Goal: Task Accomplishment & Management: Use online tool/utility

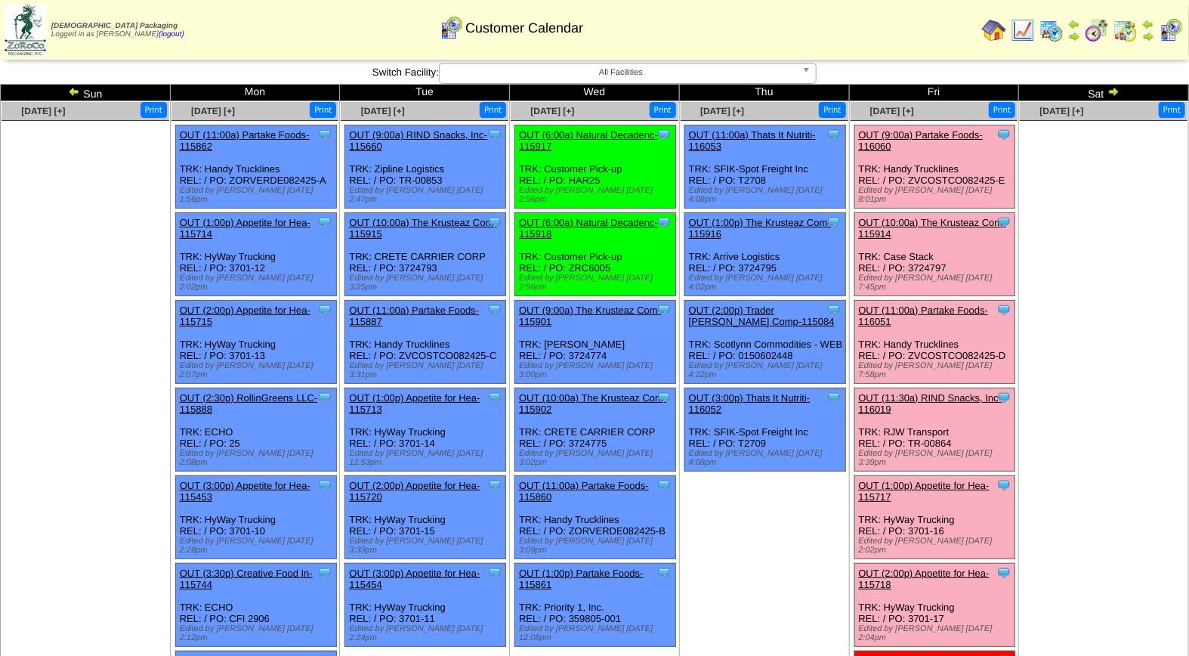
click at [950, 217] on link "OUT (10:00a) The Krusteaz Com-115914" at bounding box center [932, 228] width 147 height 23
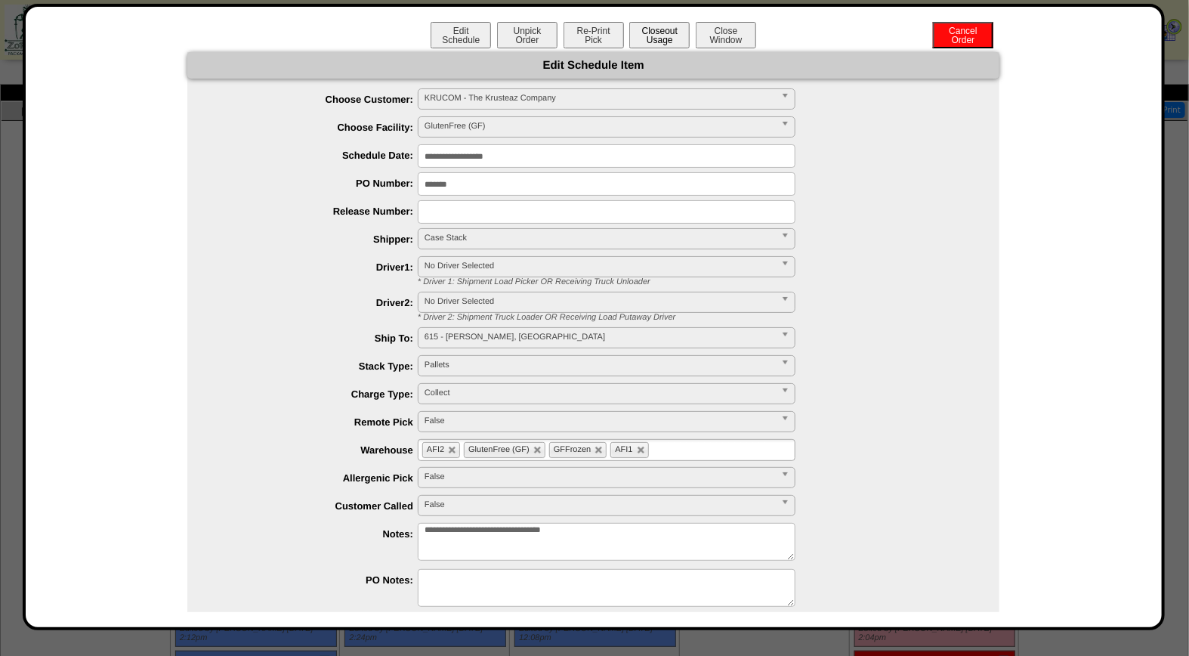
click at [656, 40] on button "Closeout Usage" at bounding box center [659, 35] width 60 height 26
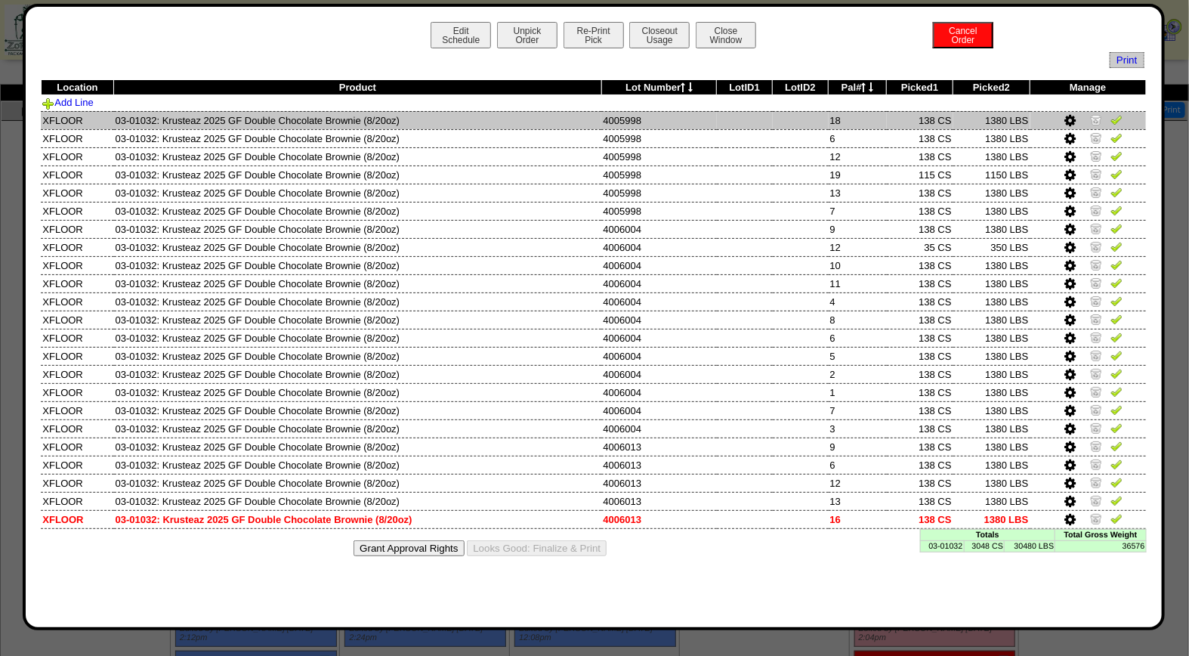
click at [1117, 122] on img at bounding box center [1117, 119] width 12 height 12
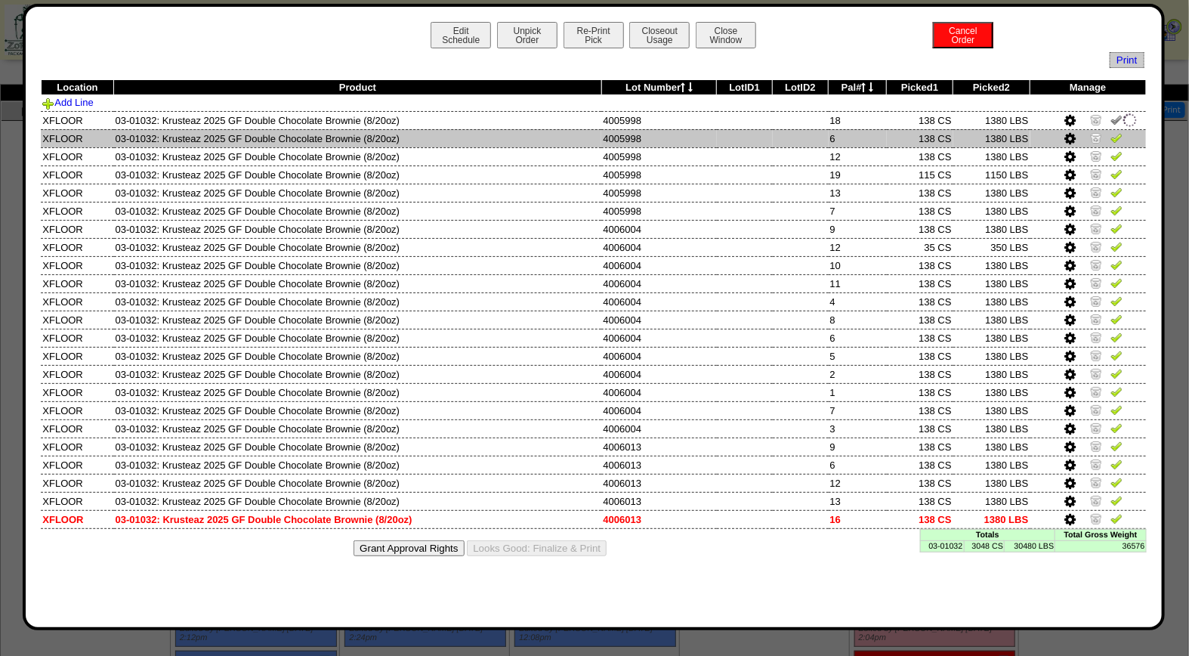
click at [1115, 138] on img at bounding box center [1117, 137] width 12 height 12
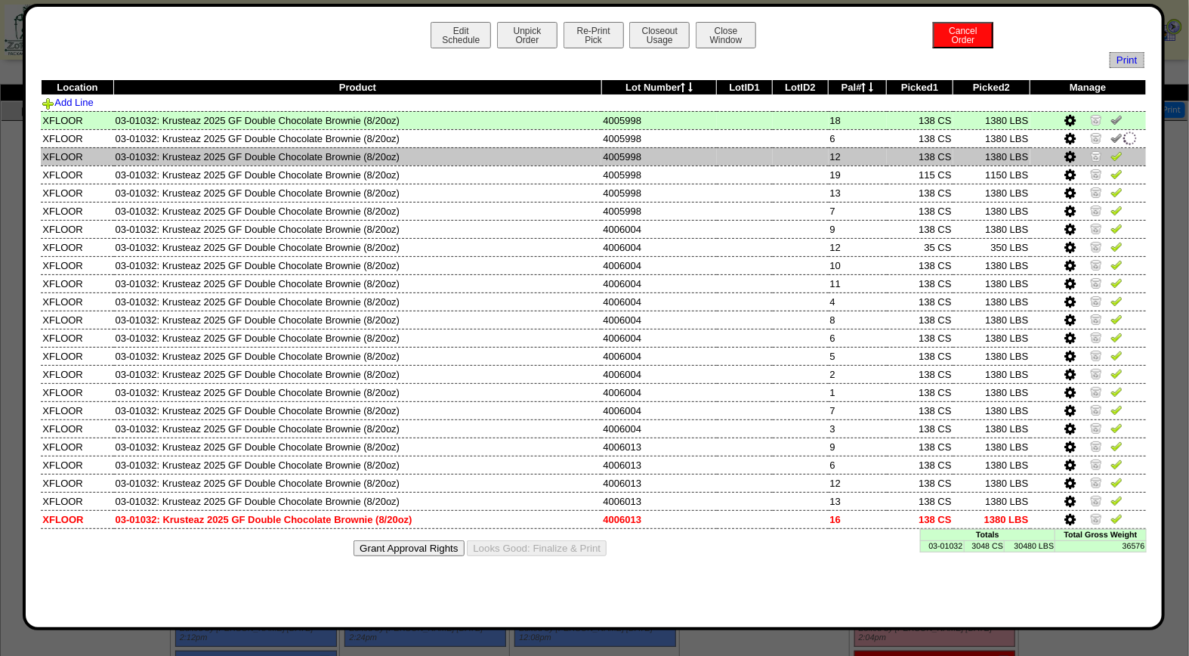
click at [1114, 161] on img at bounding box center [1117, 156] width 12 height 12
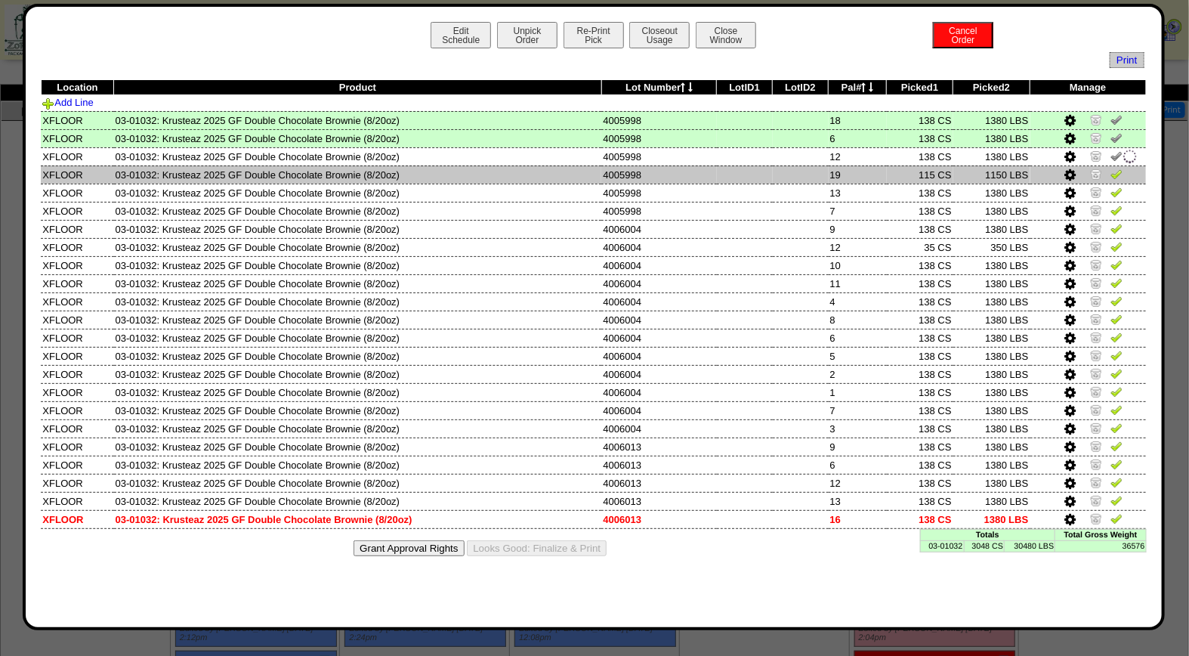
click at [1119, 169] on img at bounding box center [1117, 174] width 12 height 12
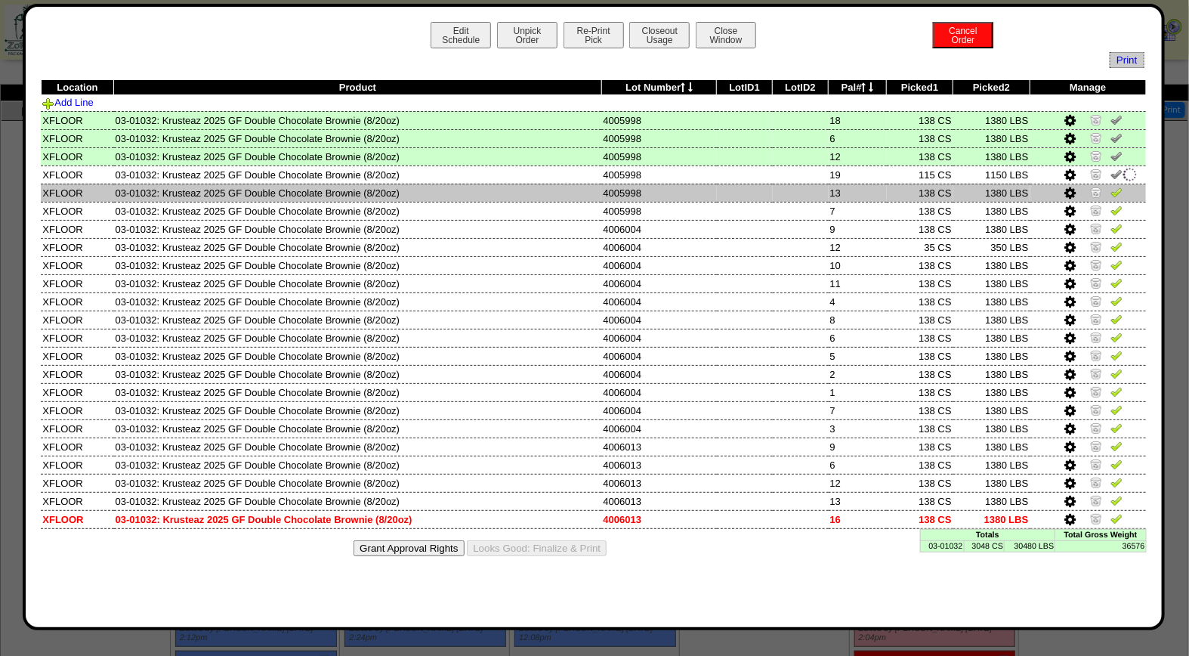
click at [1119, 194] on img at bounding box center [1117, 192] width 12 height 12
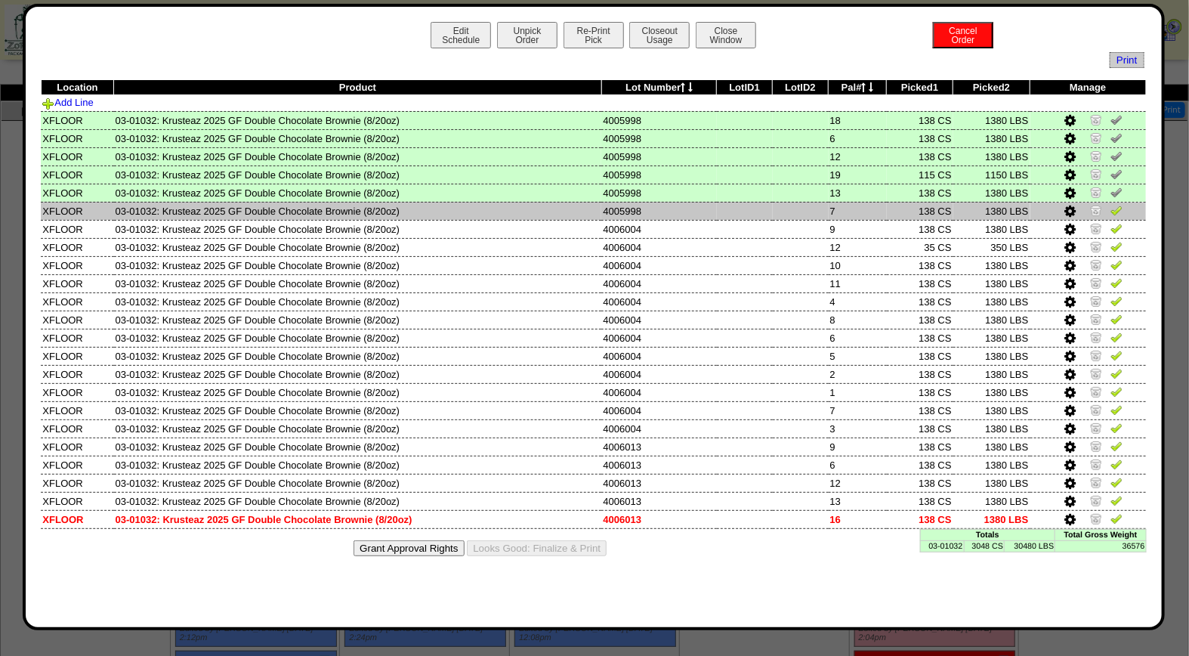
click at [1114, 208] on img at bounding box center [1117, 210] width 12 height 12
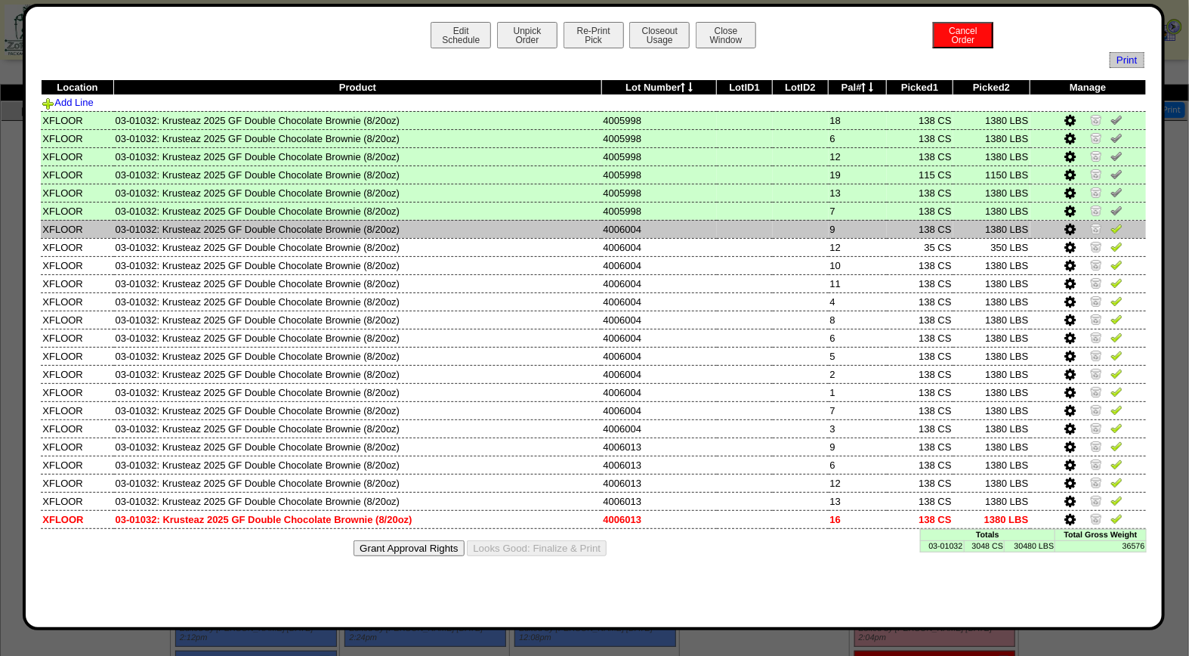
click at [1119, 230] on img at bounding box center [1117, 228] width 12 height 12
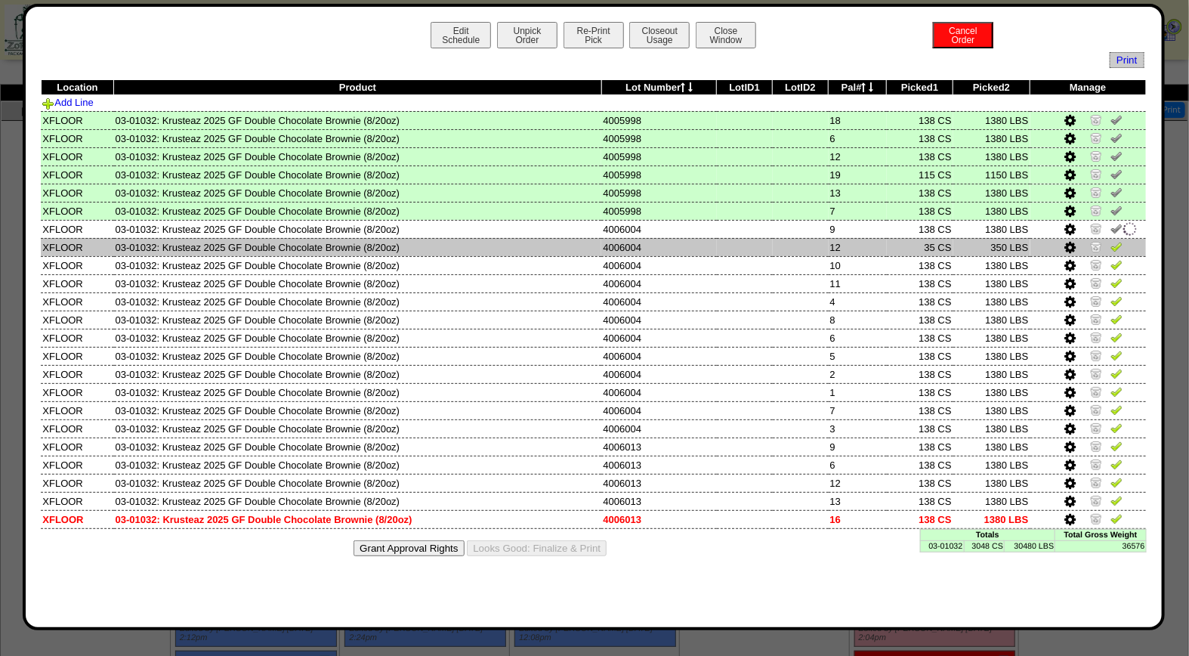
click at [1121, 240] on img at bounding box center [1117, 246] width 12 height 12
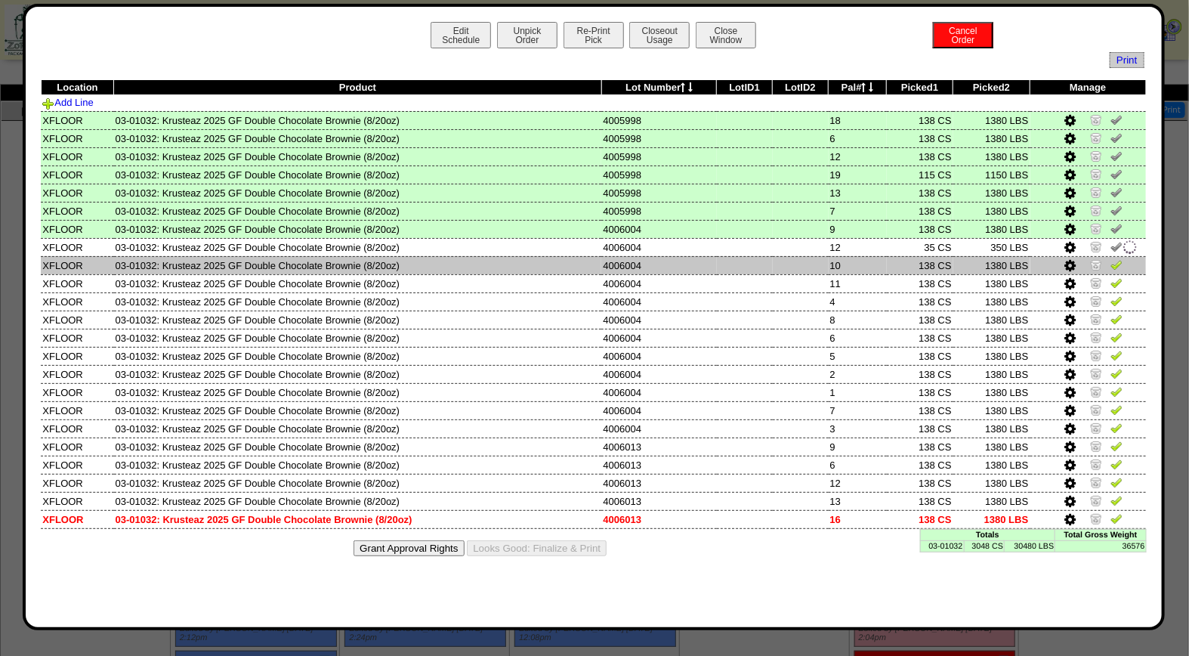
click at [1118, 258] on img at bounding box center [1117, 264] width 12 height 12
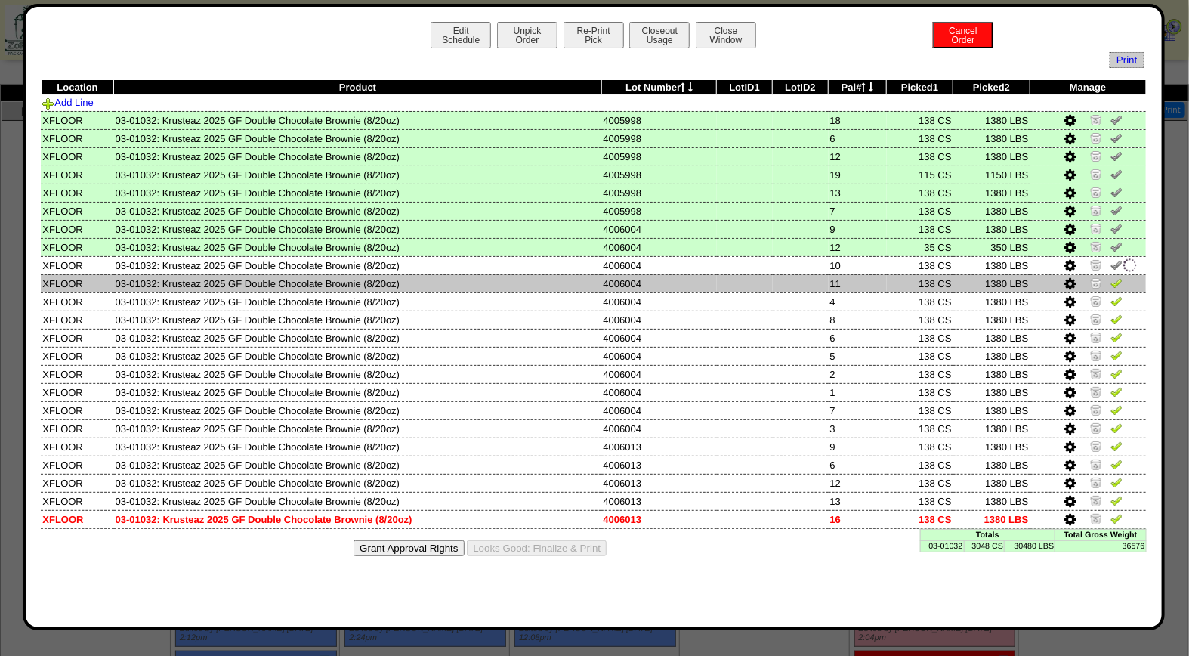
click at [1117, 277] on img at bounding box center [1117, 283] width 12 height 12
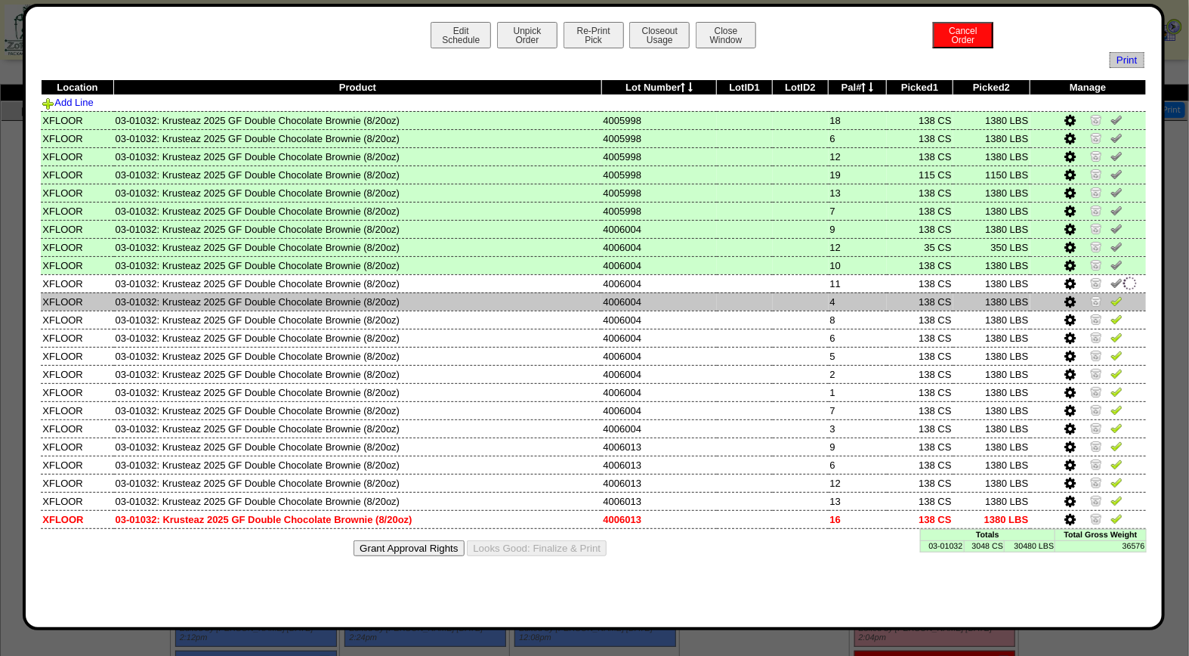
click at [1117, 296] on img at bounding box center [1117, 301] width 12 height 12
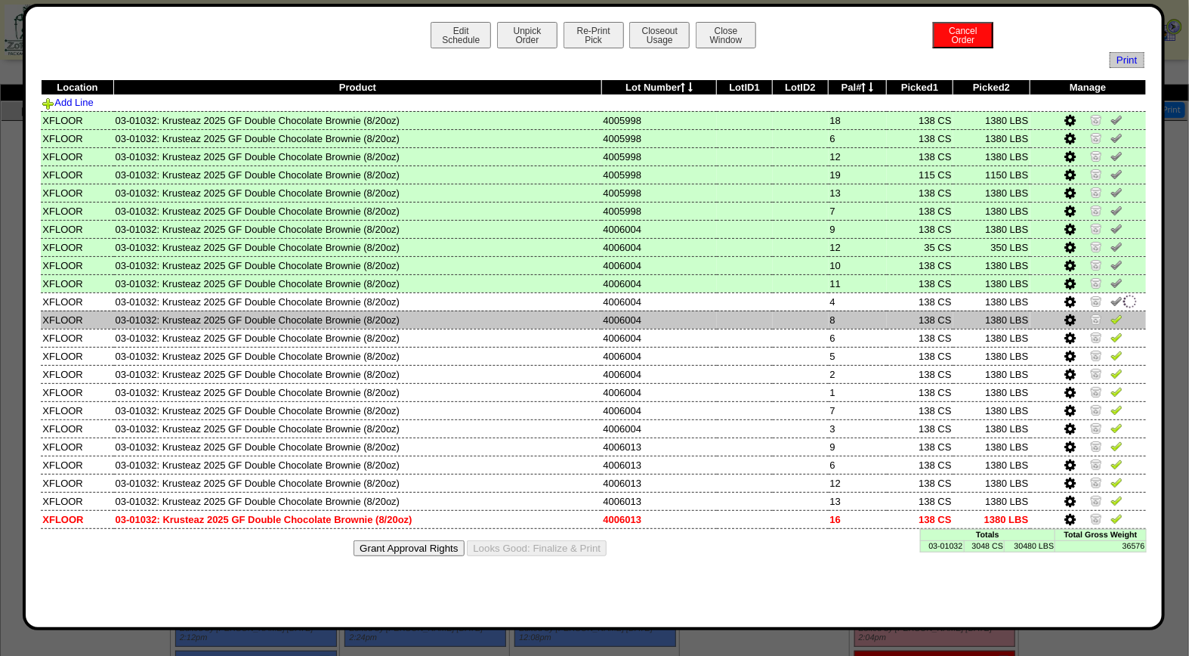
click at [1118, 313] on img at bounding box center [1117, 319] width 12 height 12
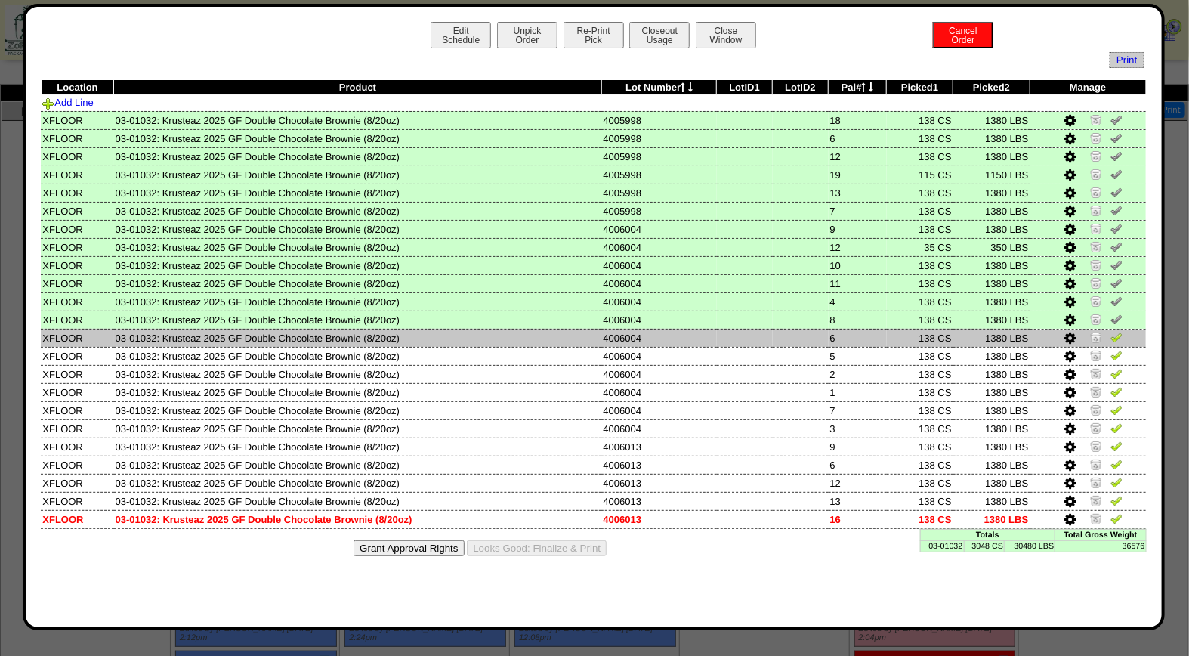
click at [1116, 335] on img at bounding box center [1117, 337] width 12 height 12
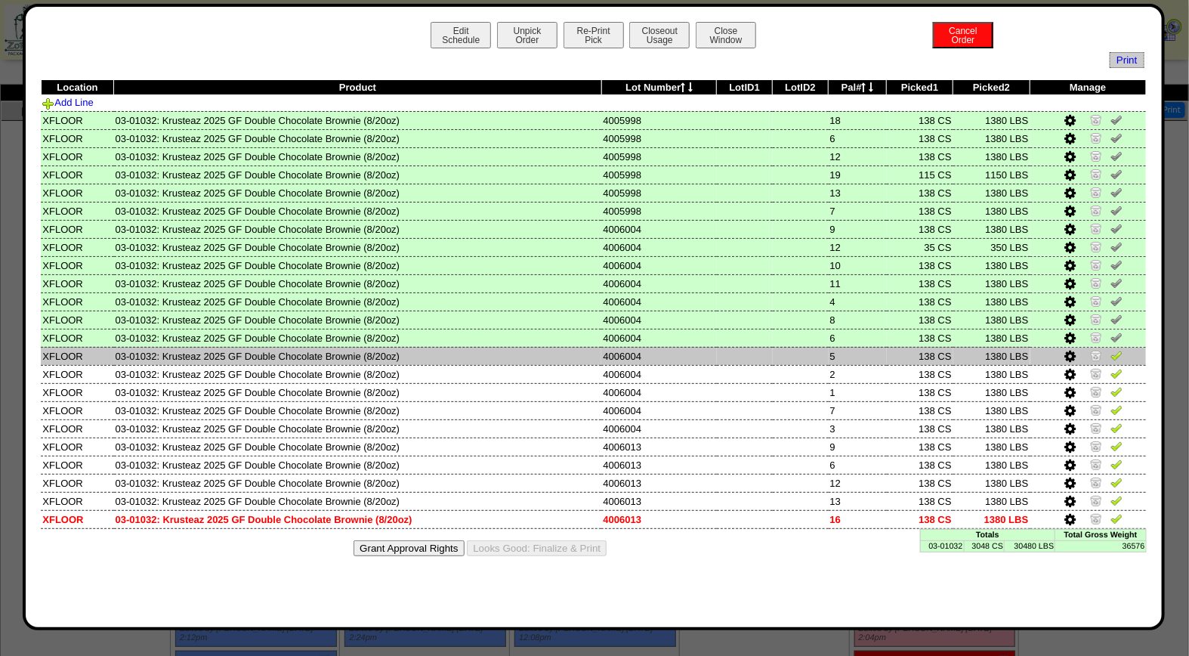
click at [1116, 351] on img at bounding box center [1117, 355] width 12 height 12
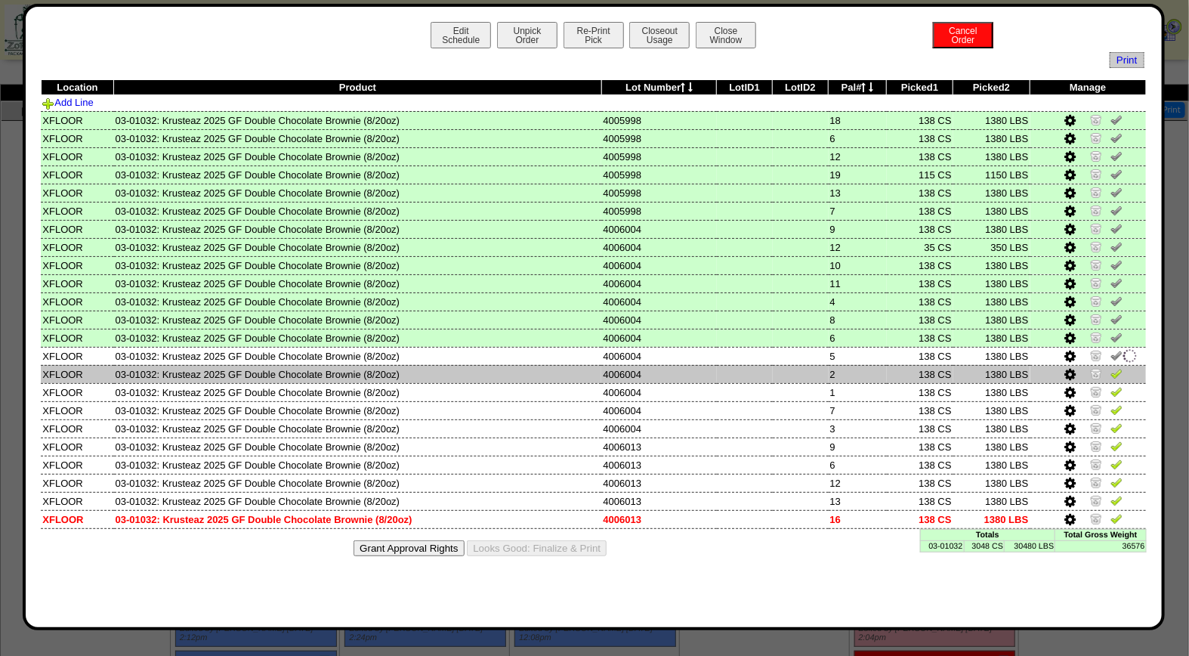
click at [1120, 367] on img at bounding box center [1117, 373] width 12 height 12
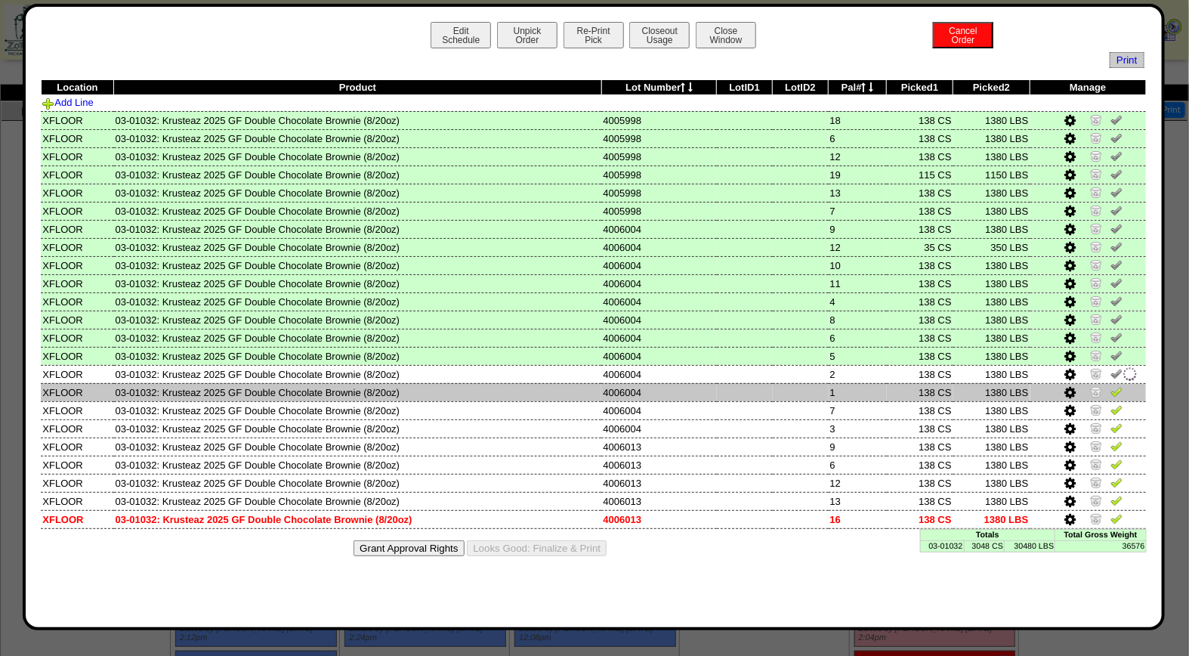
click at [1120, 388] on img at bounding box center [1117, 391] width 12 height 12
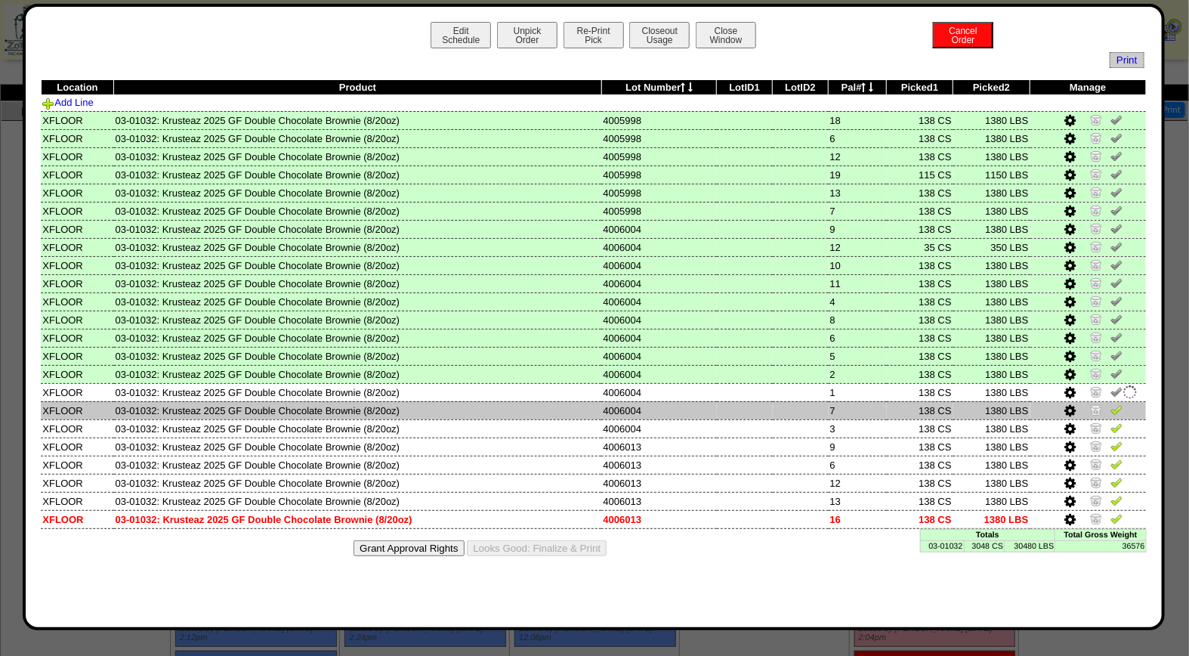
click at [1118, 403] on img at bounding box center [1117, 409] width 12 height 12
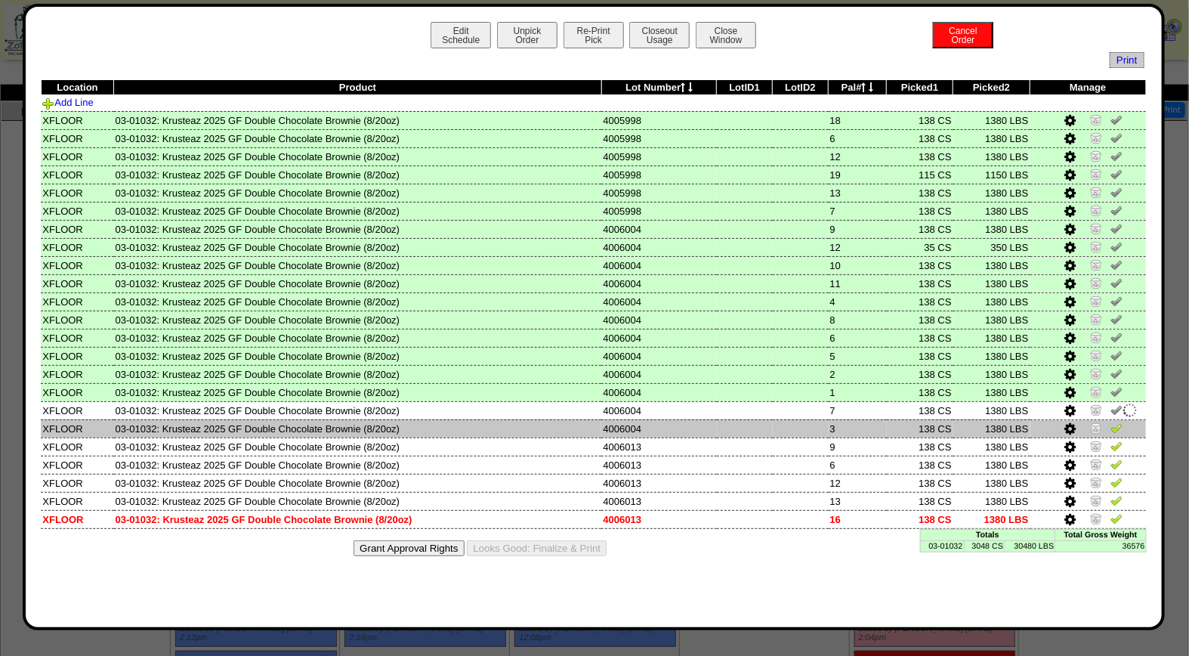
click at [1115, 422] on img at bounding box center [1117, 428] width 12 height 12
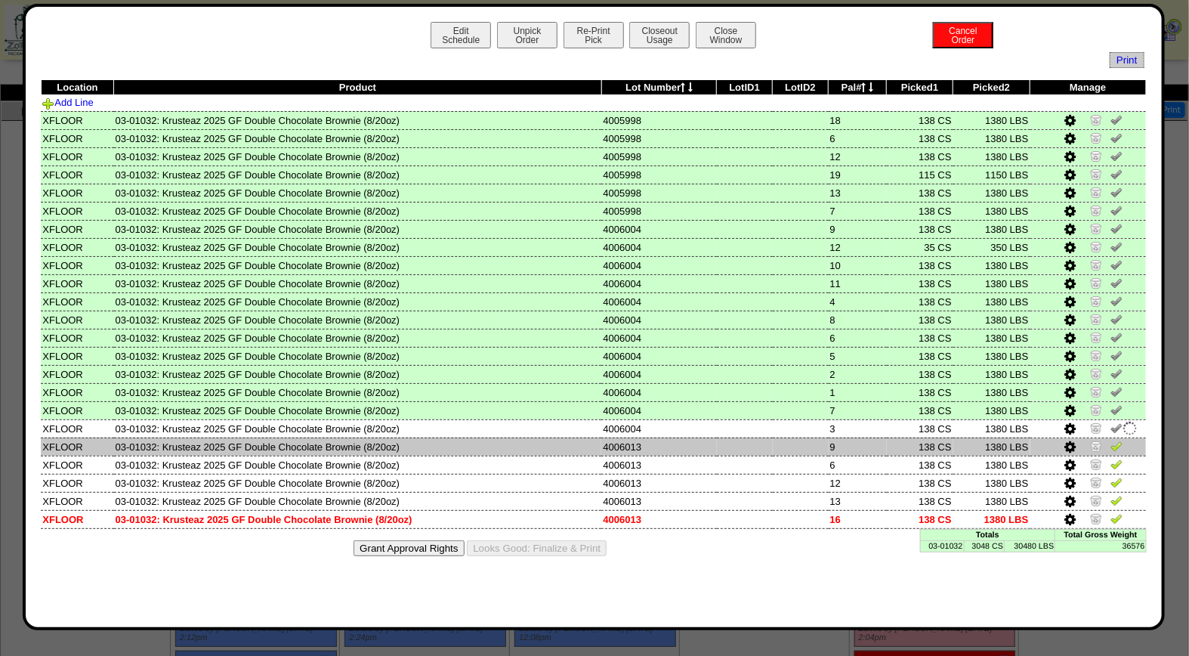
click at [1118, 440] on img at bounding box center [1117, 446] width 12 height 12
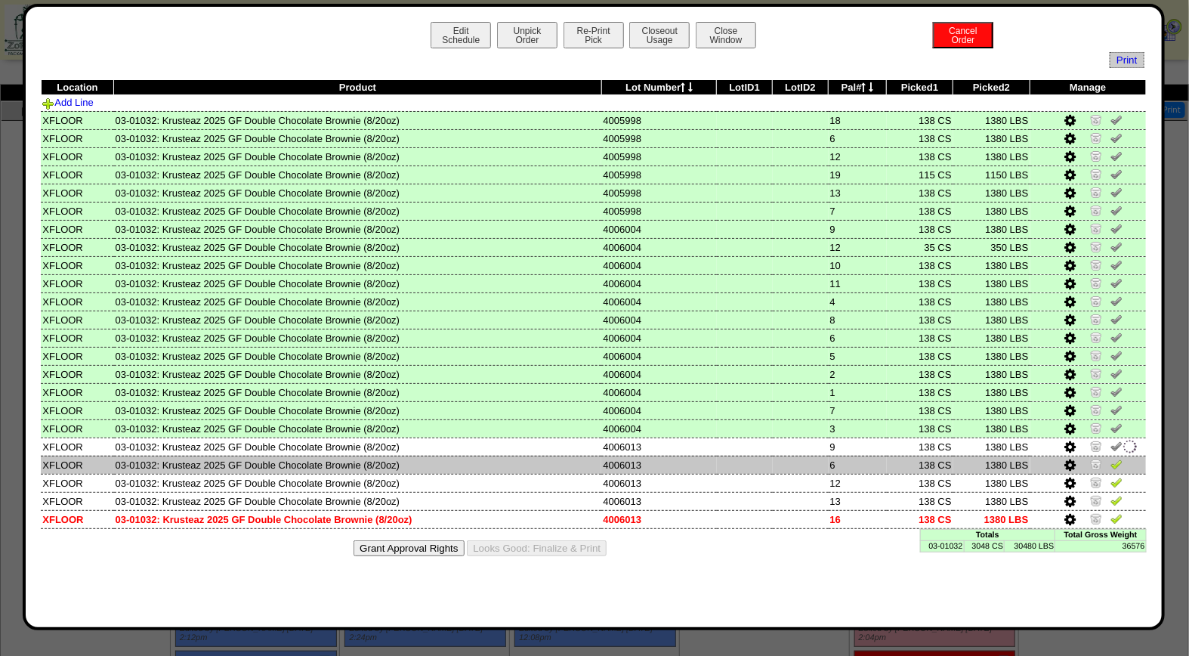
click at [1118, 458] on img at bounding box center [1117, 464] width 12 height 12
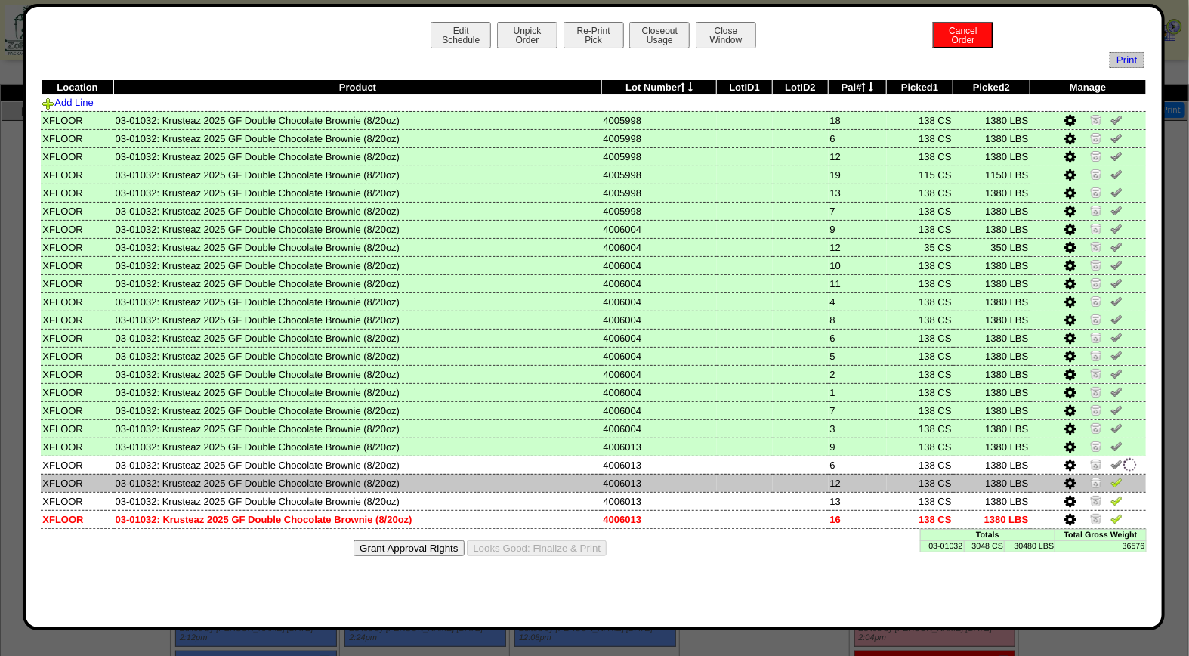
click at [1118, 476] on img at bounding box center [1117, 482] width 12 height 12
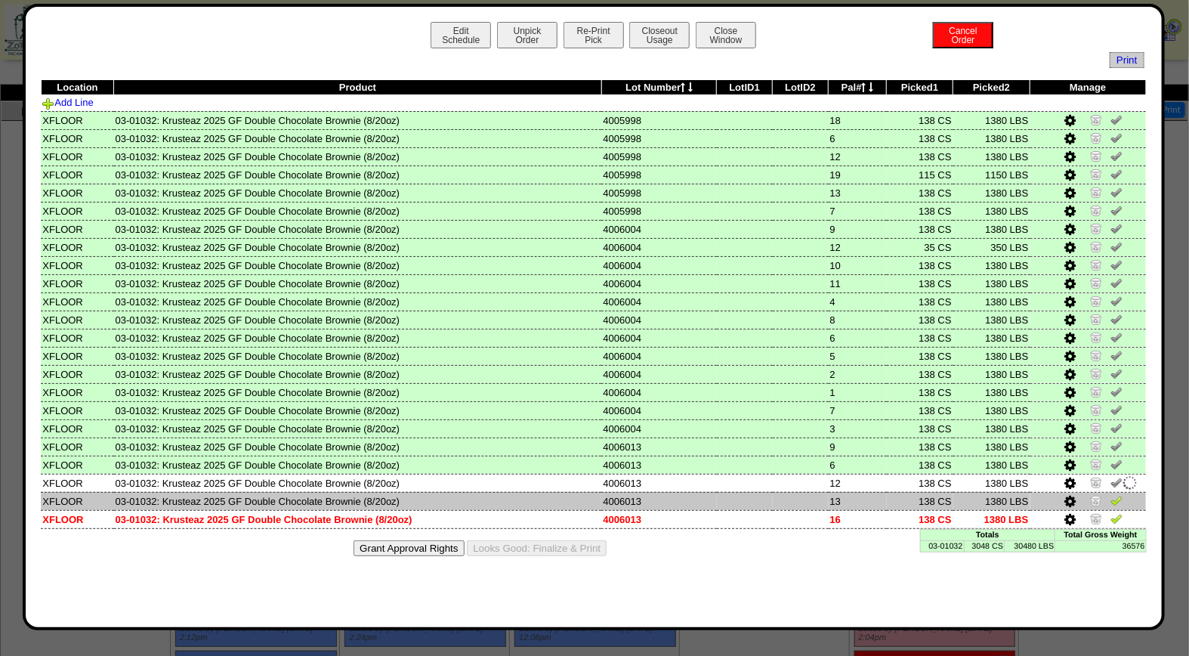
click at [1120, 499] on img at bounding box center [1117, 500] width 12 height 12
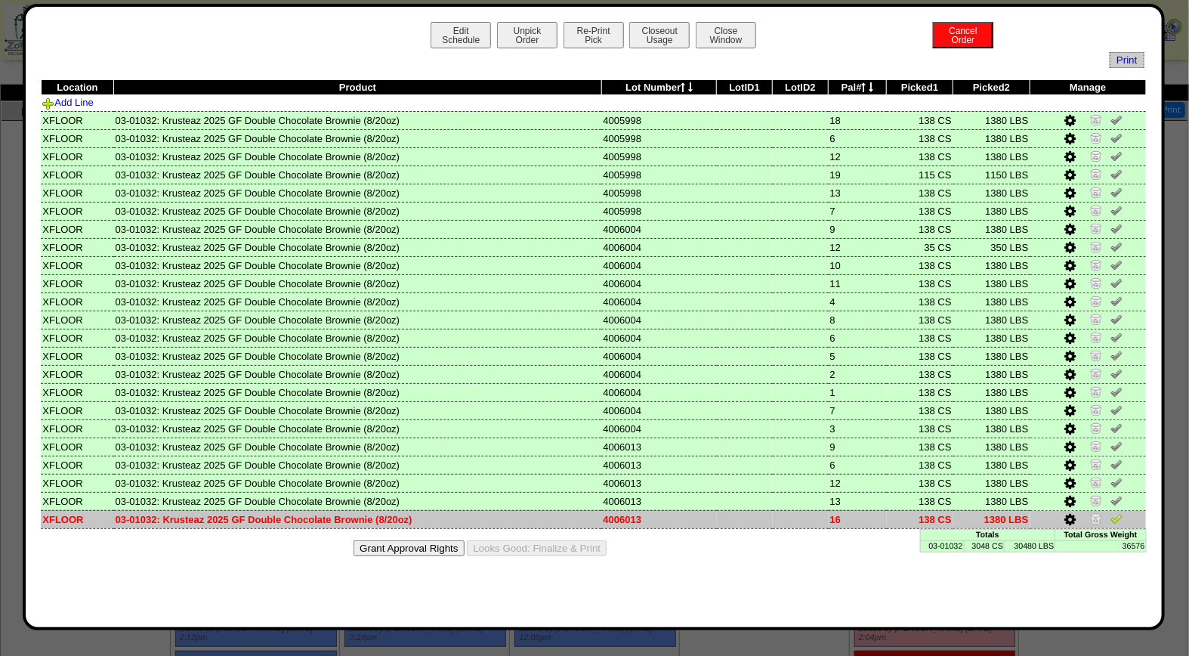
click at [1119, 512] on img at bounding box center [1117, 518] width 12 height 12
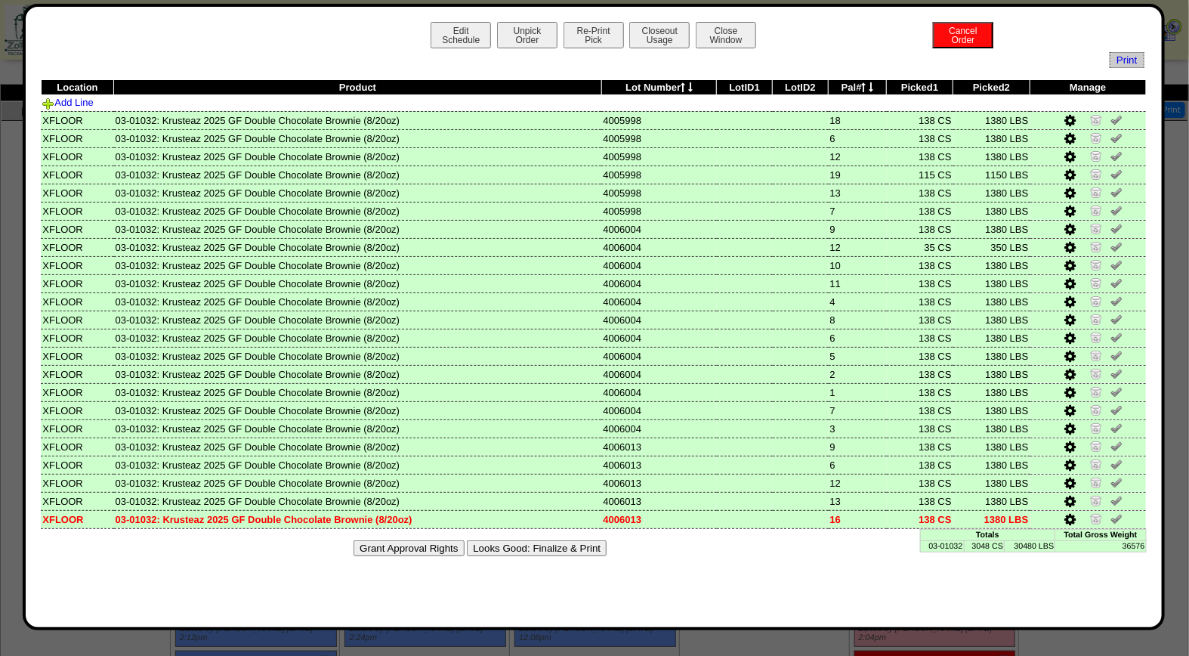
click at [525, 542] on button "Looks Good: Finalize & Print" at bounding box center [537, 548] width 140 height 16
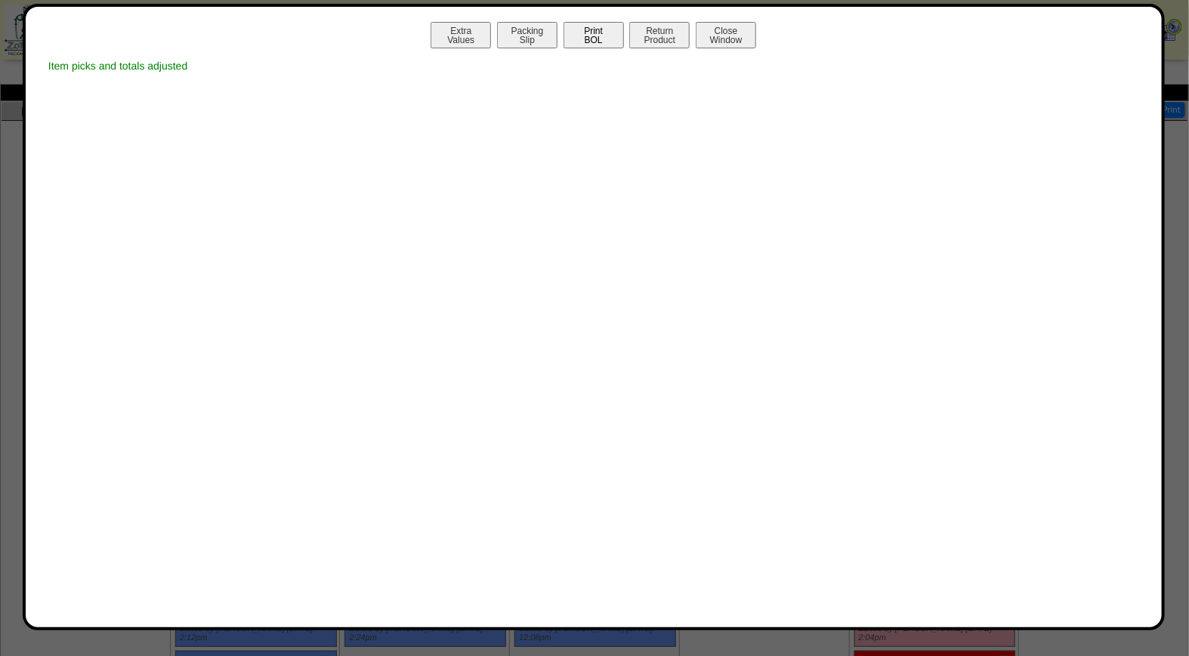
click at [592, 35] on button "Print BOL" at bounding box center [594, 35] width 60 height 26
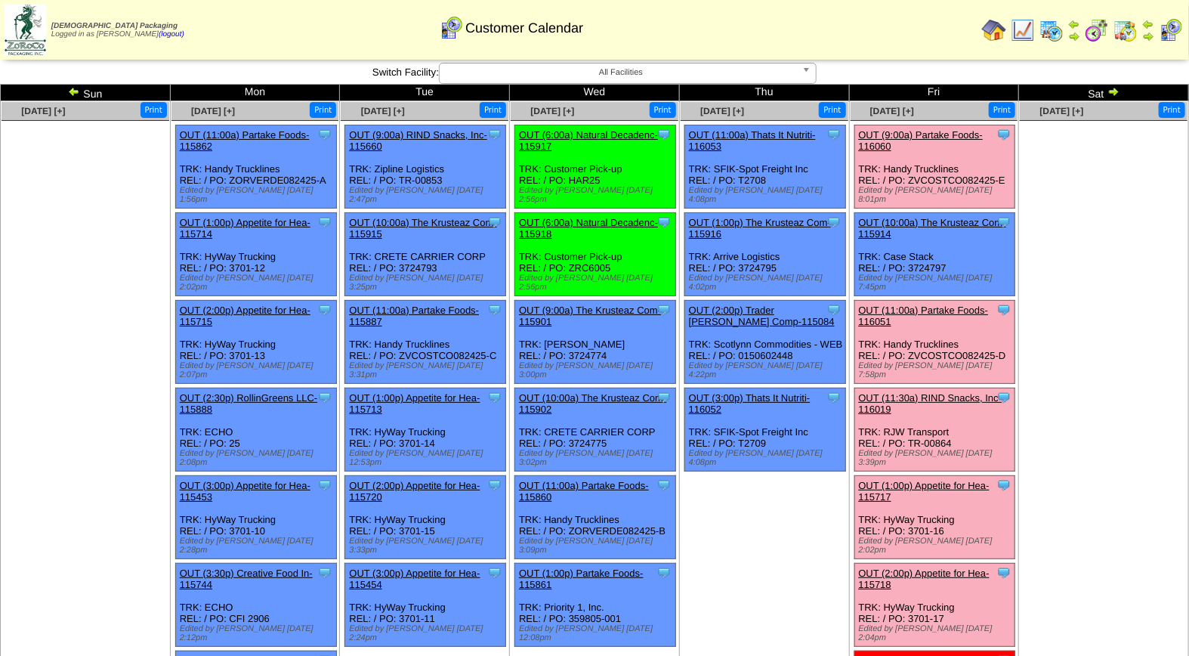
click at [956, 304] on link "OUT (11:00a) Partake Foods-116051" at bounding box center [924, 315] width 130 height 23
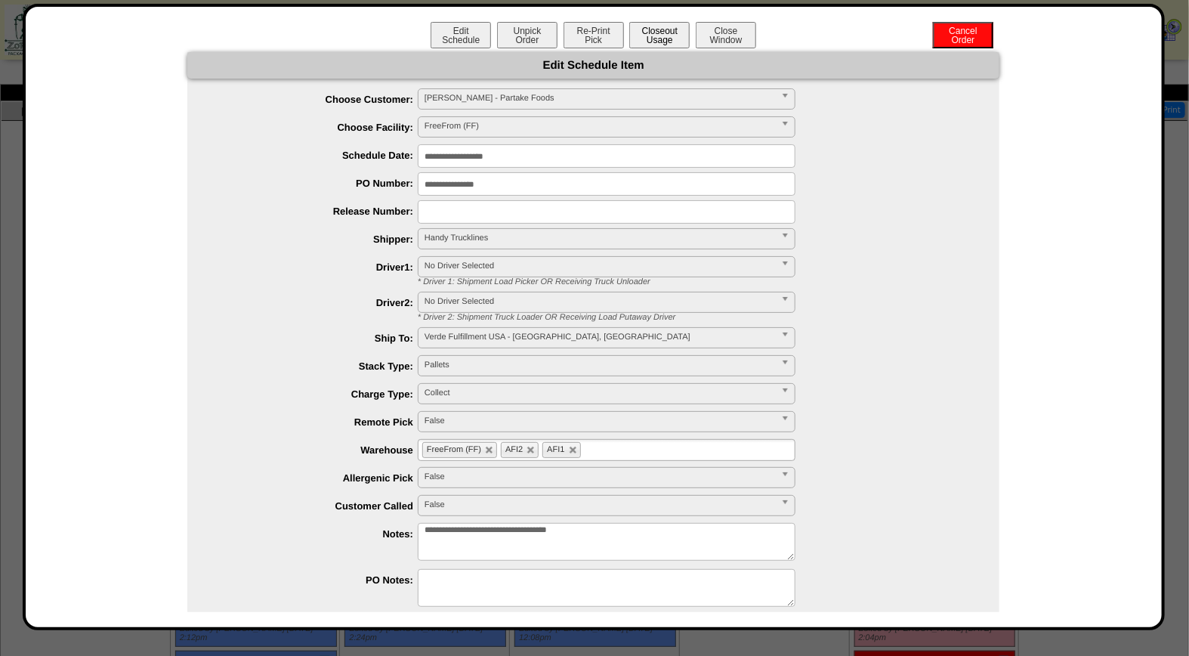
click at [666, 38] on button "Closeout Usage" at bounding box center [659, 35] width 60 height 26
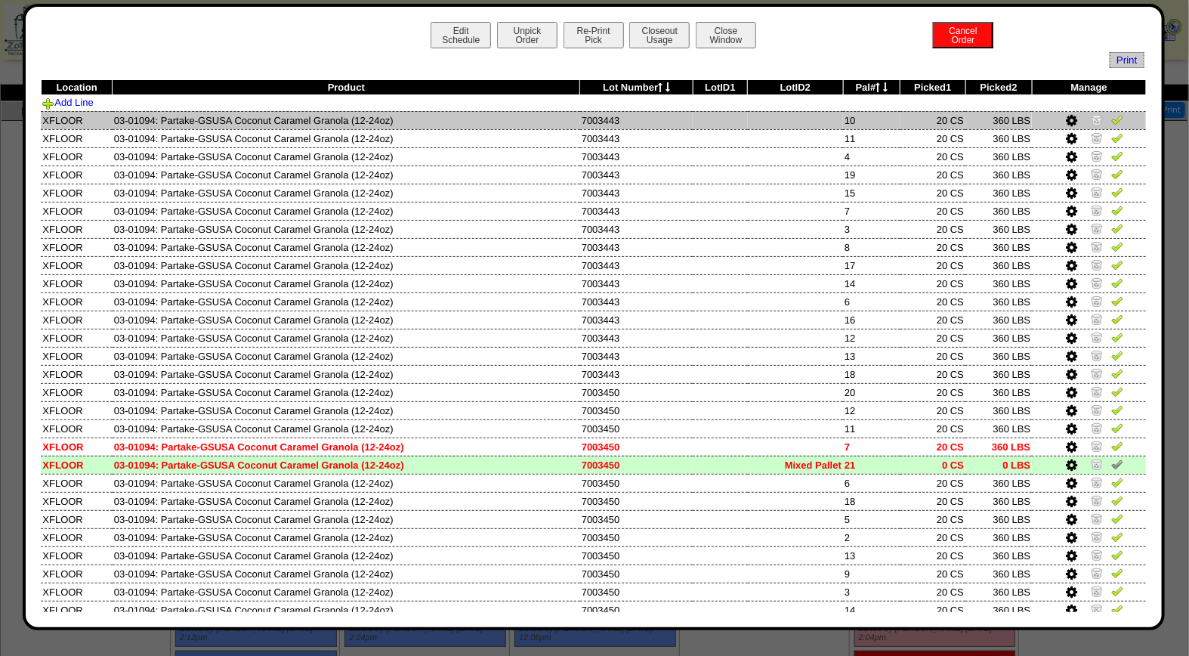
click at [1111, 124] on img at bounding box center [1117, 119] width 12 height 12
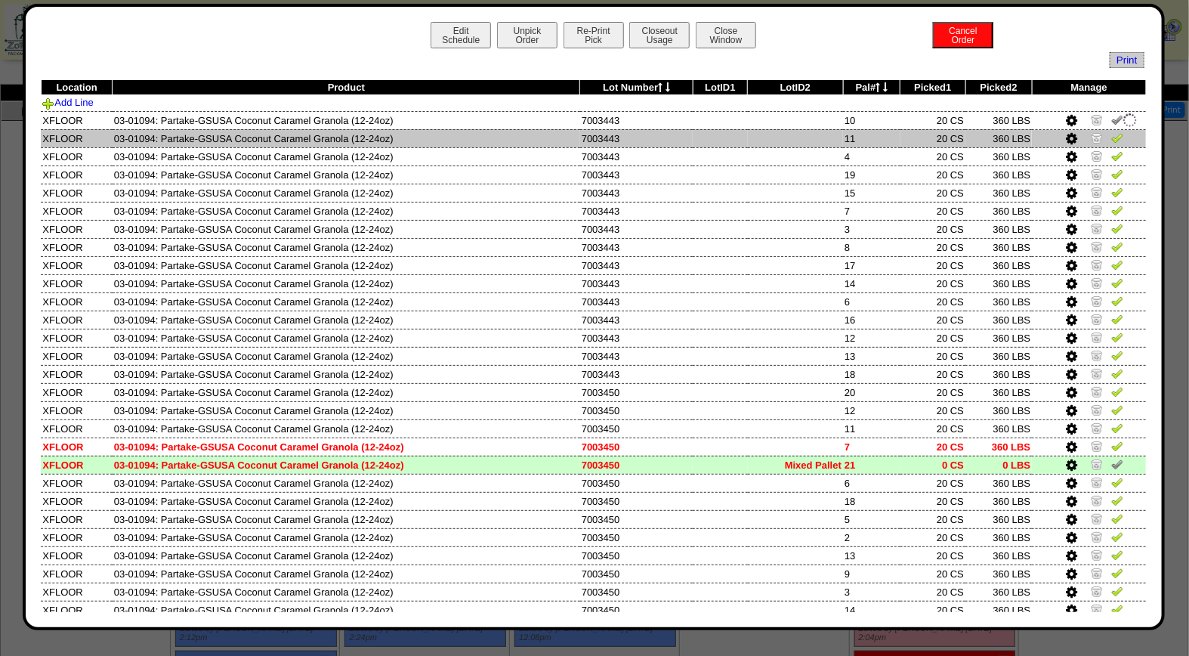
click at [1111, 138] on img at bounding box center [1117, 137] width 12 height 12
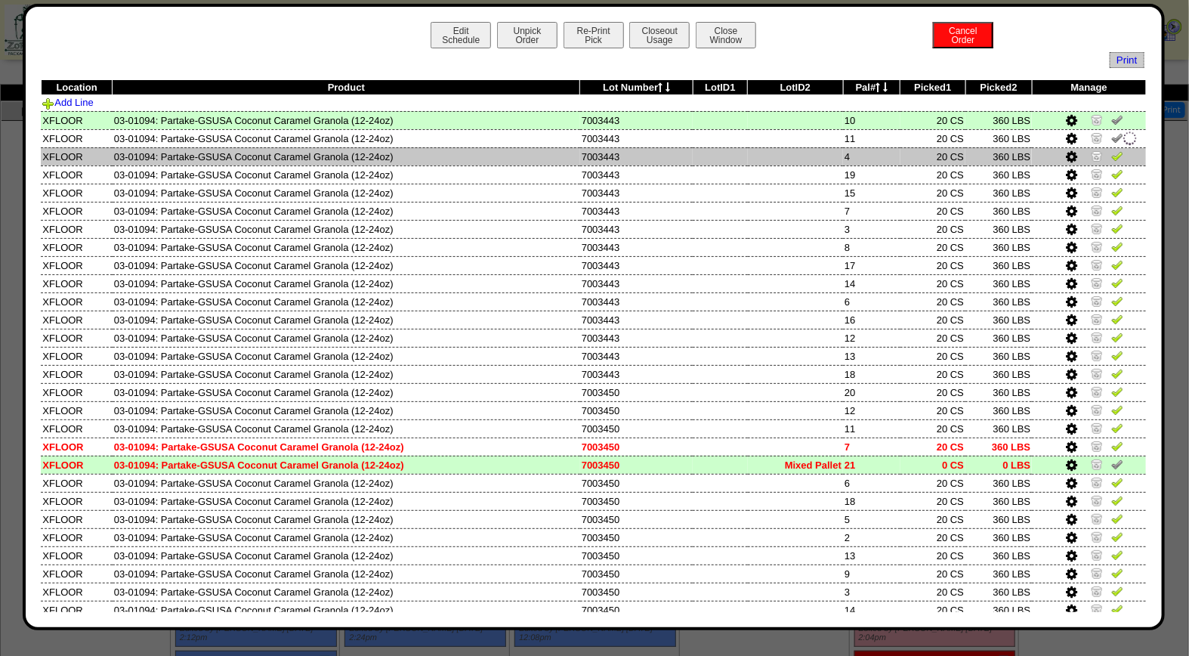
click at [1111, 156] on img at bounding box center [1117, 156] width 12 height 12
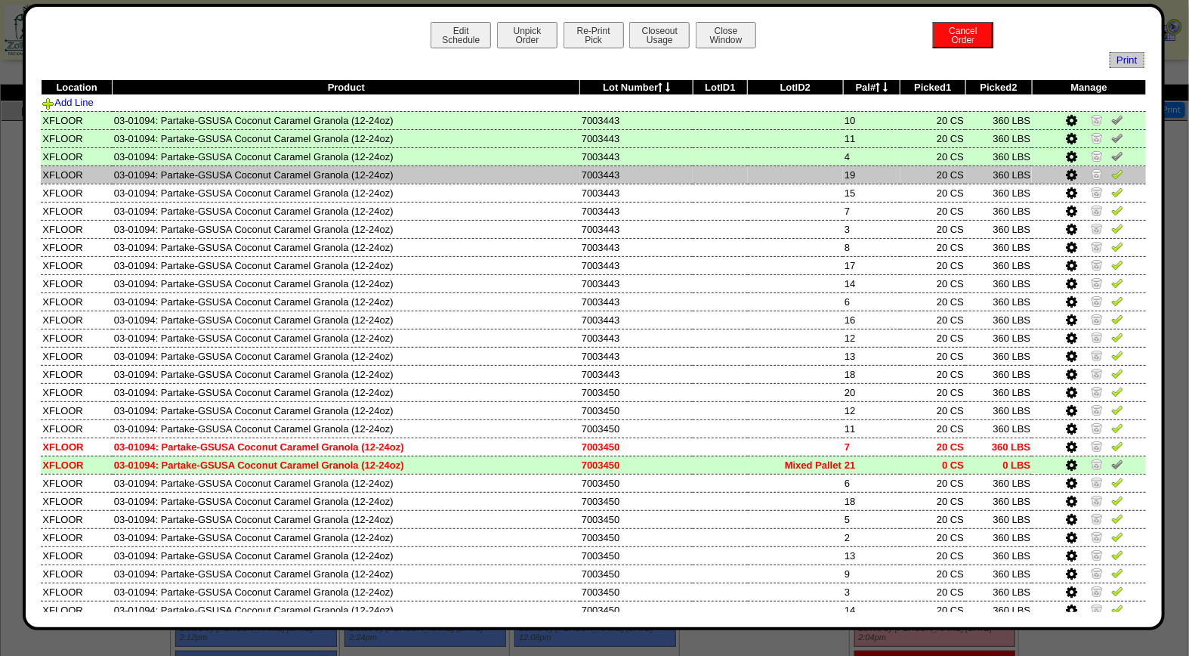
click at [1111, 174] on img at bounding box center [1117, 174] width 12 height 12
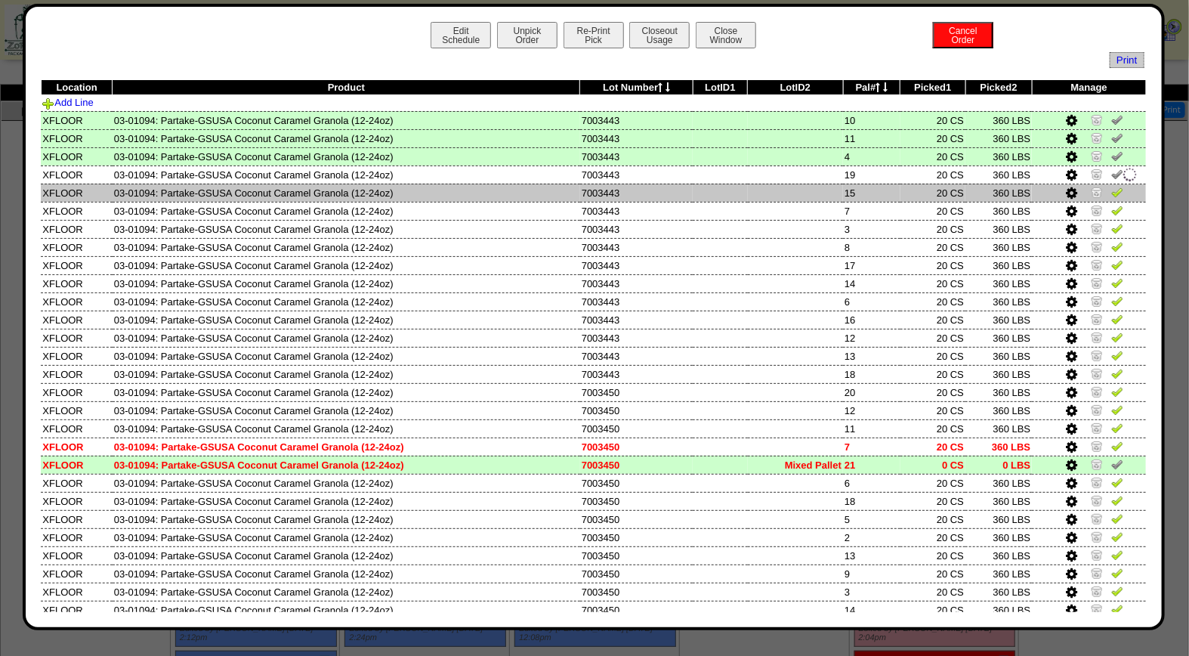
click at [1111, 192] on img at bounding box center [1117, 192] width 12 height 12
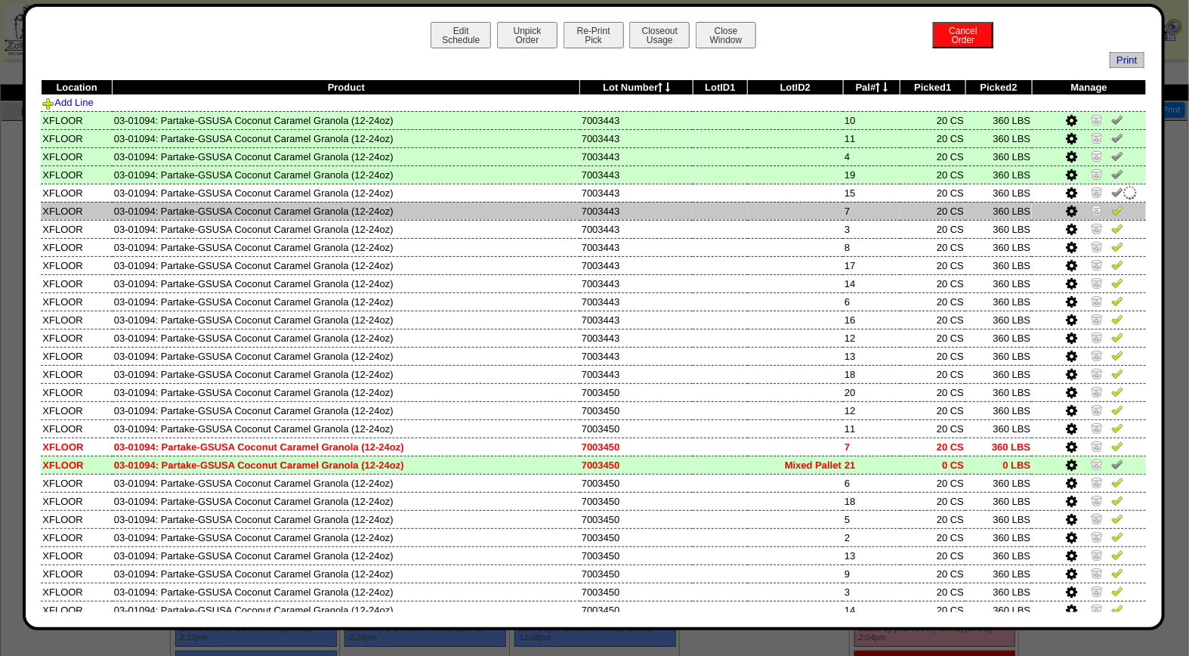
click at [1111, 208] on img at bounding box center [1117, 210] width 12 height 12
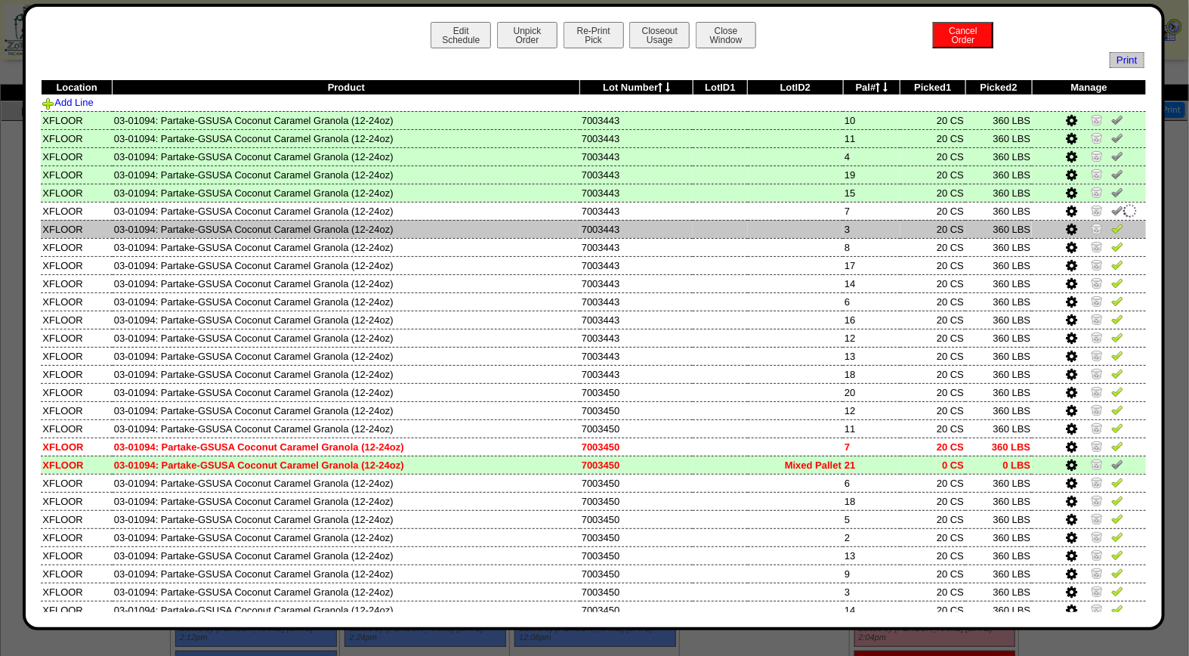
click at [1111, 224] on img at bounding box center [1117, 228] width 12 height 12
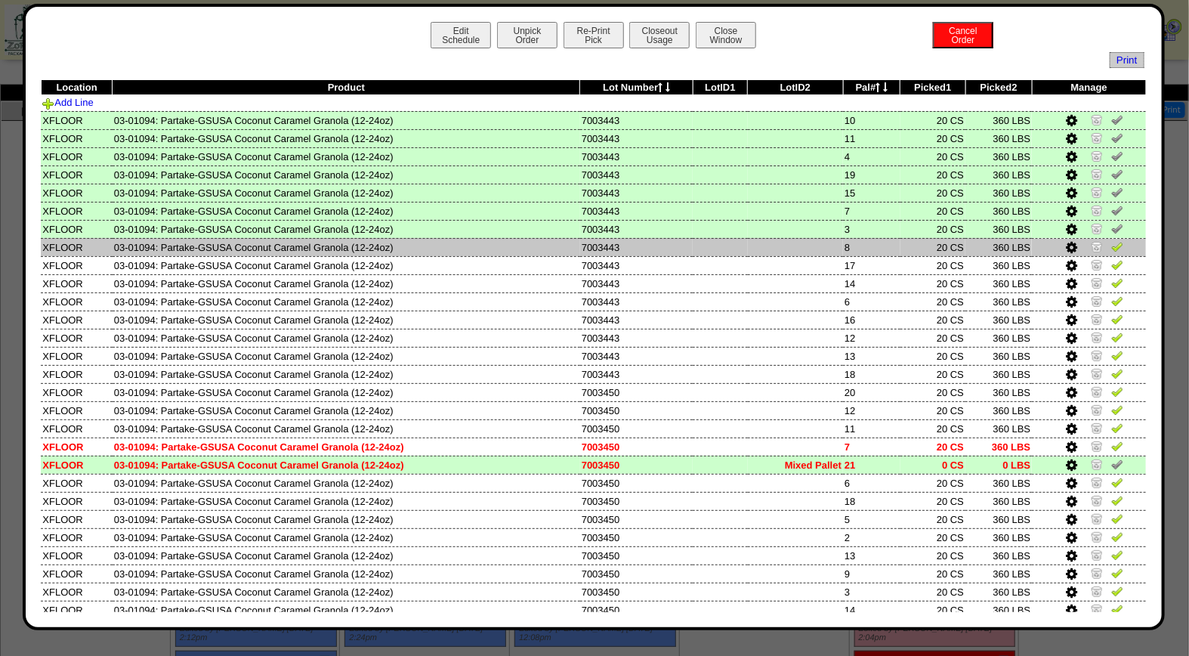
click at [1111, 243] on img at bounding box center [1117, 246] width 12 height 12
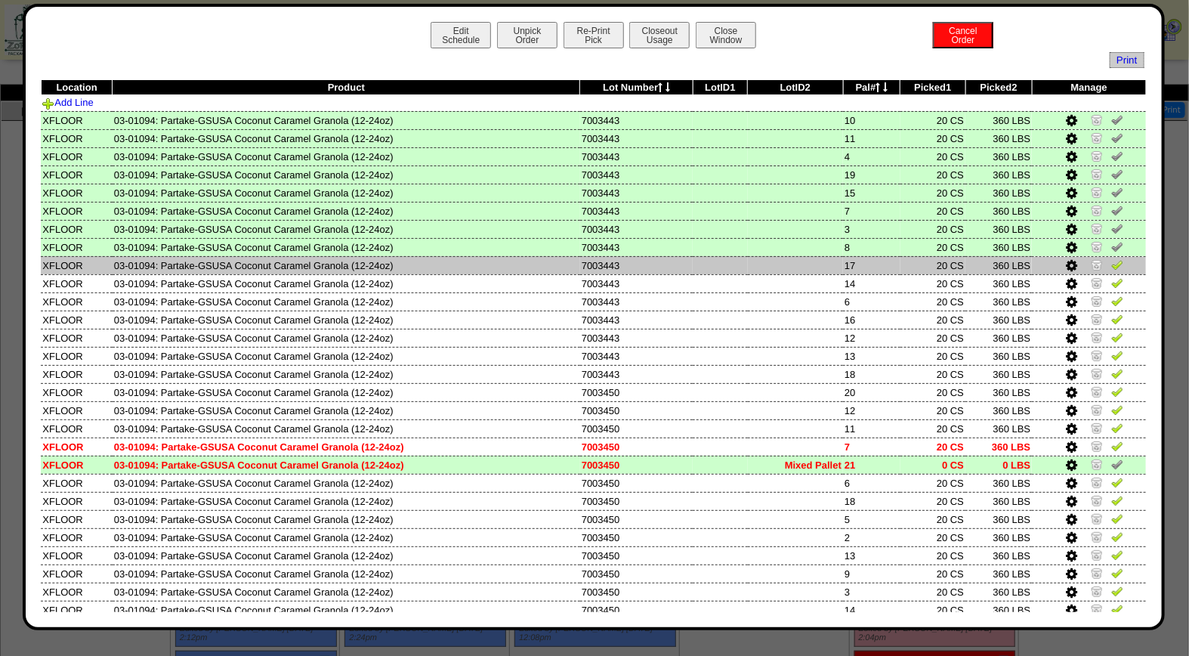
click at [1111, 261] on img at bounding box center [1117, 264] width 12 height 12
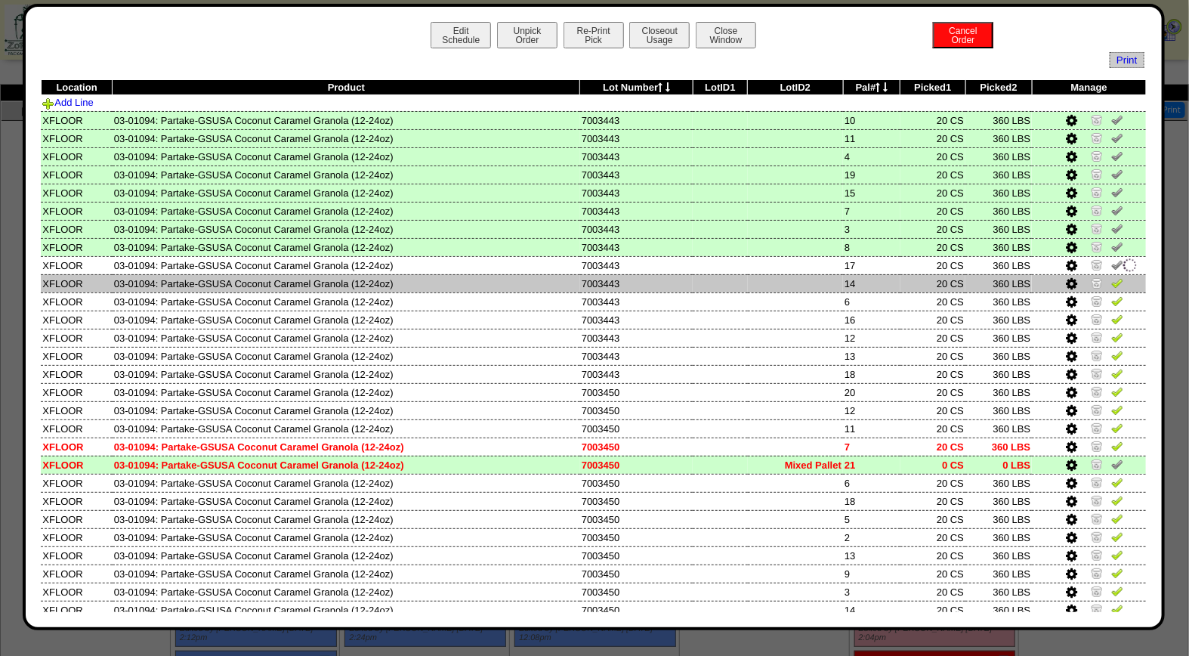
click at [1111, 277] on img at bounding box center [1117, 283] width 12 height 12
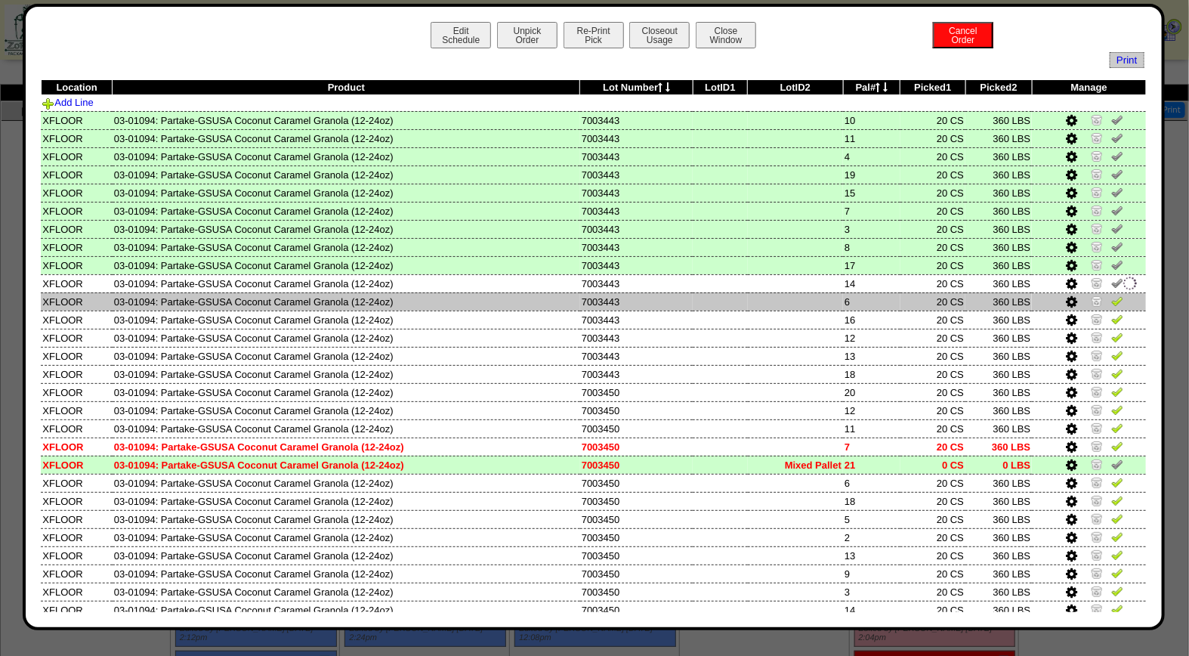
click at [1111, 297] on img at bounding box center [1117, 301] width 12 height 12
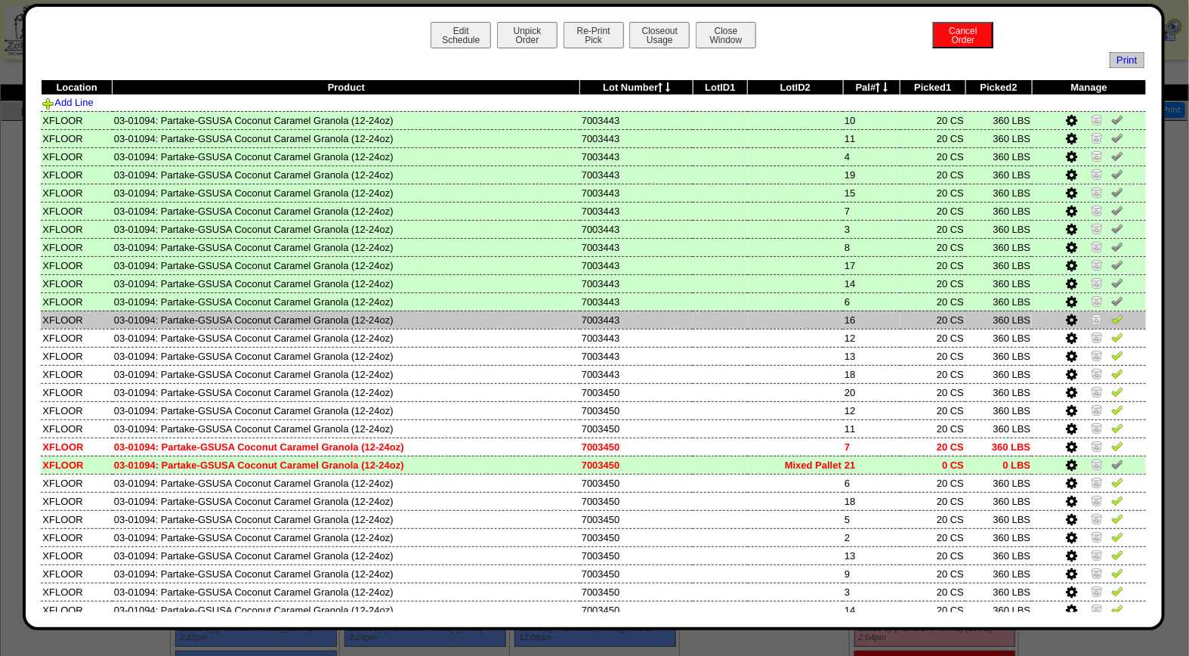
click at [1111, 317] on img at bounding box center [1117, 319] width 12 height 12
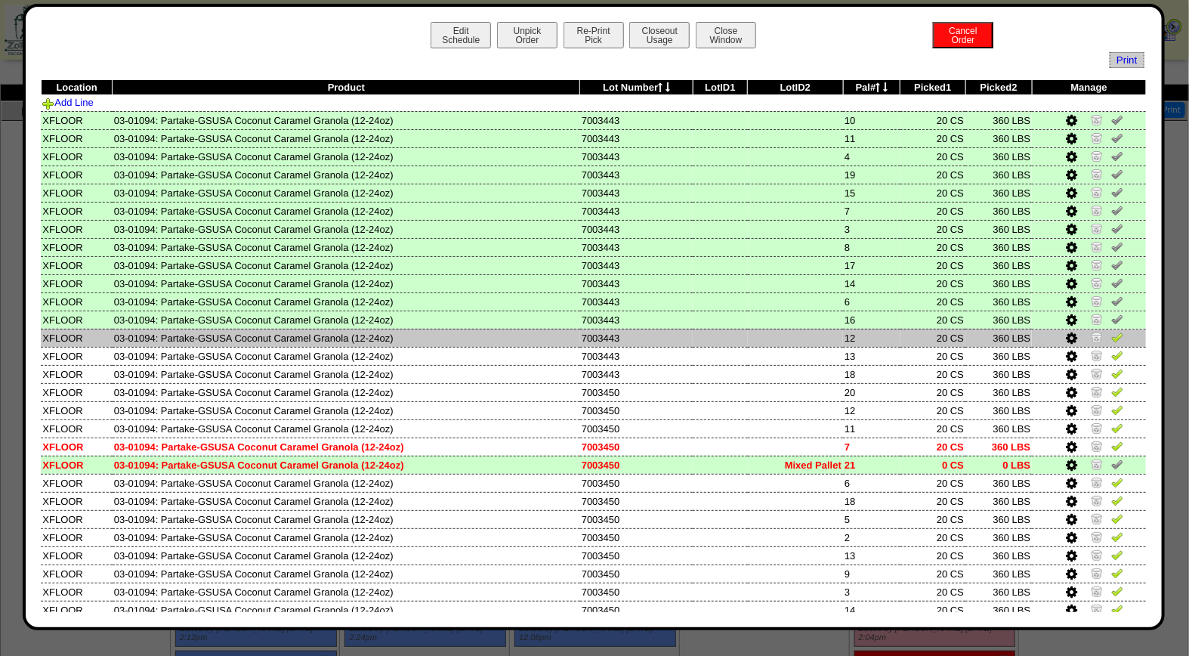
click at [1111, 338] on img at bounding box center [1117, 337] width 12 height 12
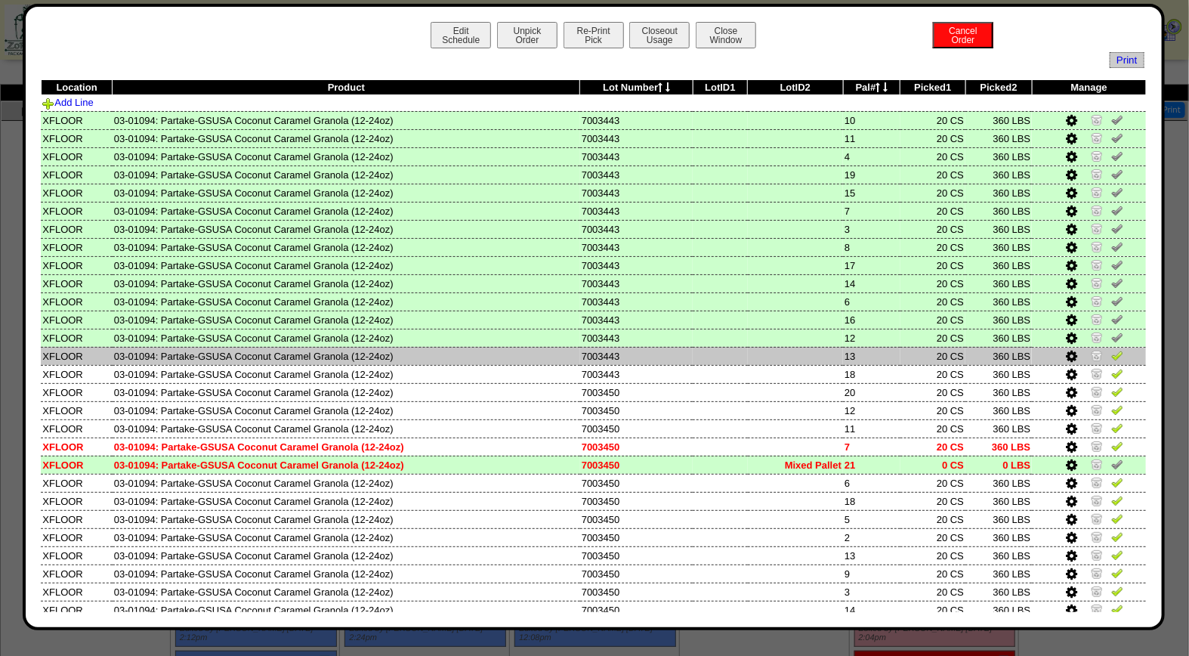
click at [1111, 355] on img at bounding box center [1117, 355] width 12 height 12
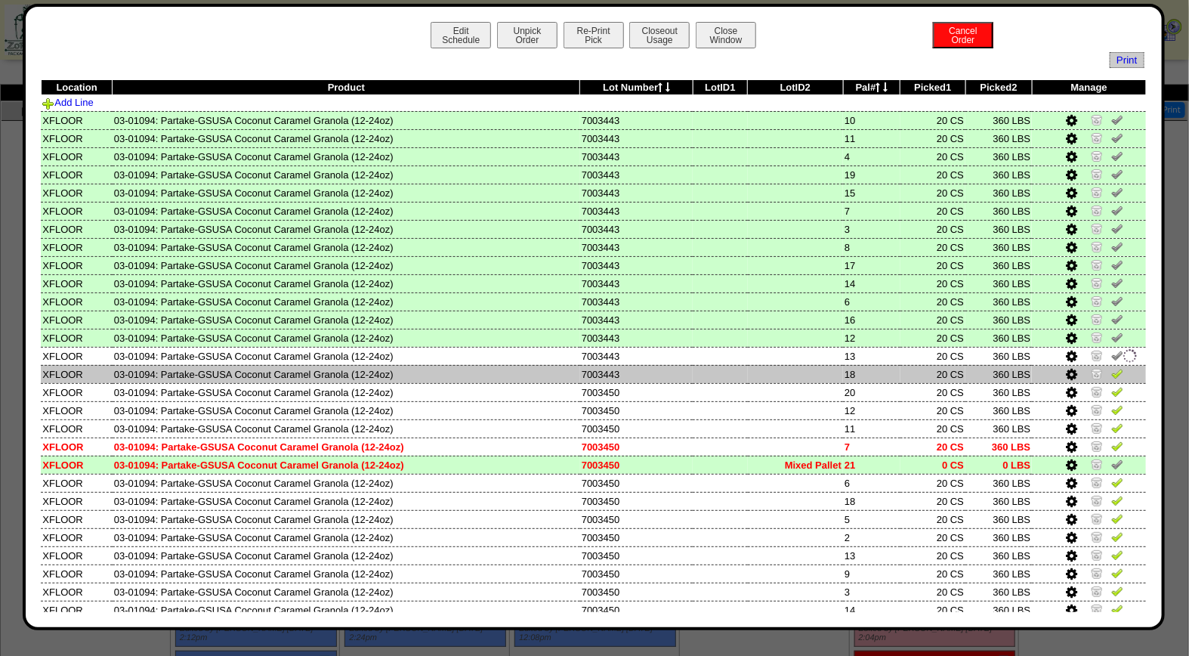
click at [1111, 370] on img at bounding box center [1117, 373] width 12 height 12
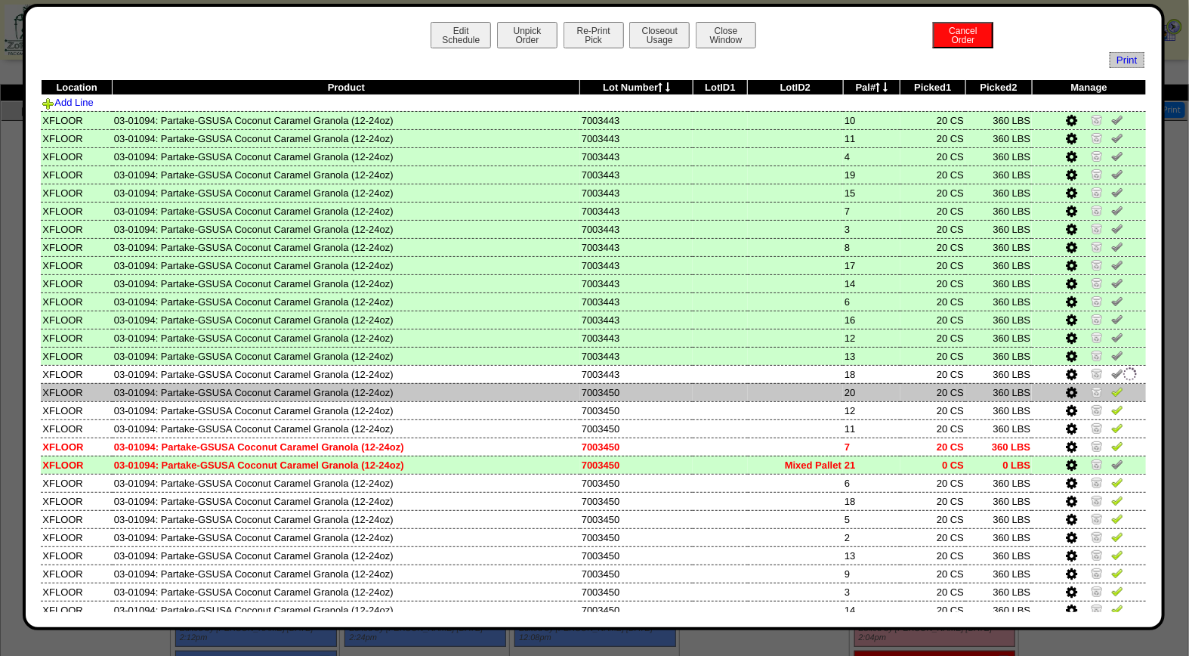
click at [1111, 388] on img at bounding box center [1117, 391] width 12 height 12
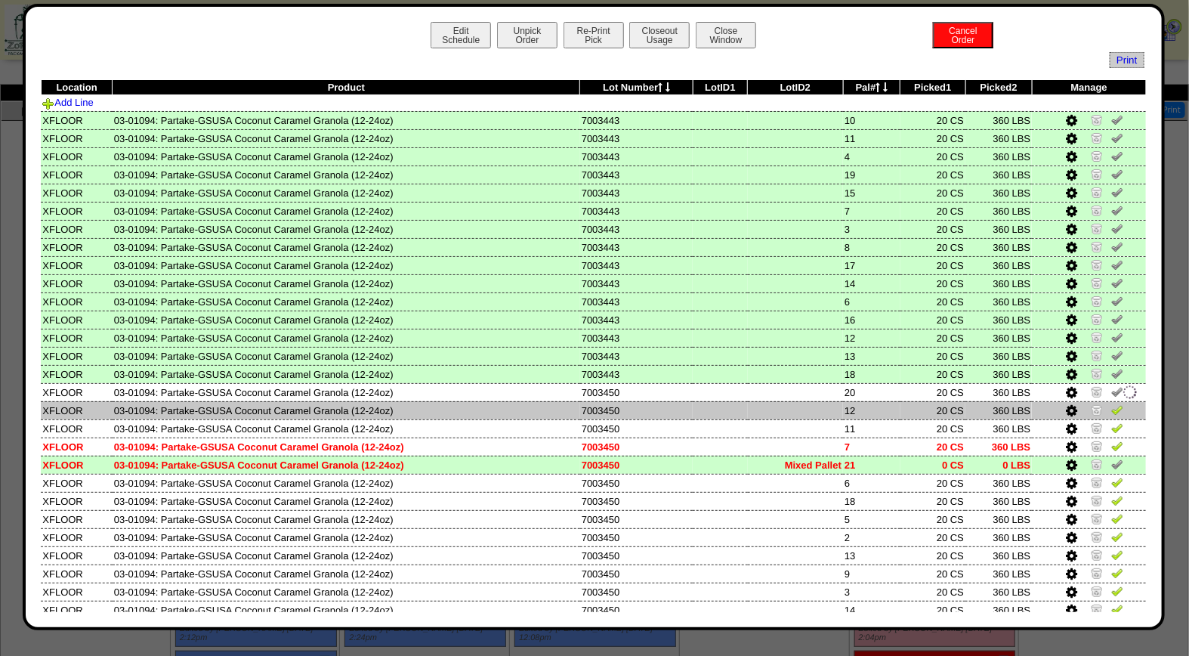
click at [1111, 403] on img at bounding box center [1117, 409] width 12 height 12
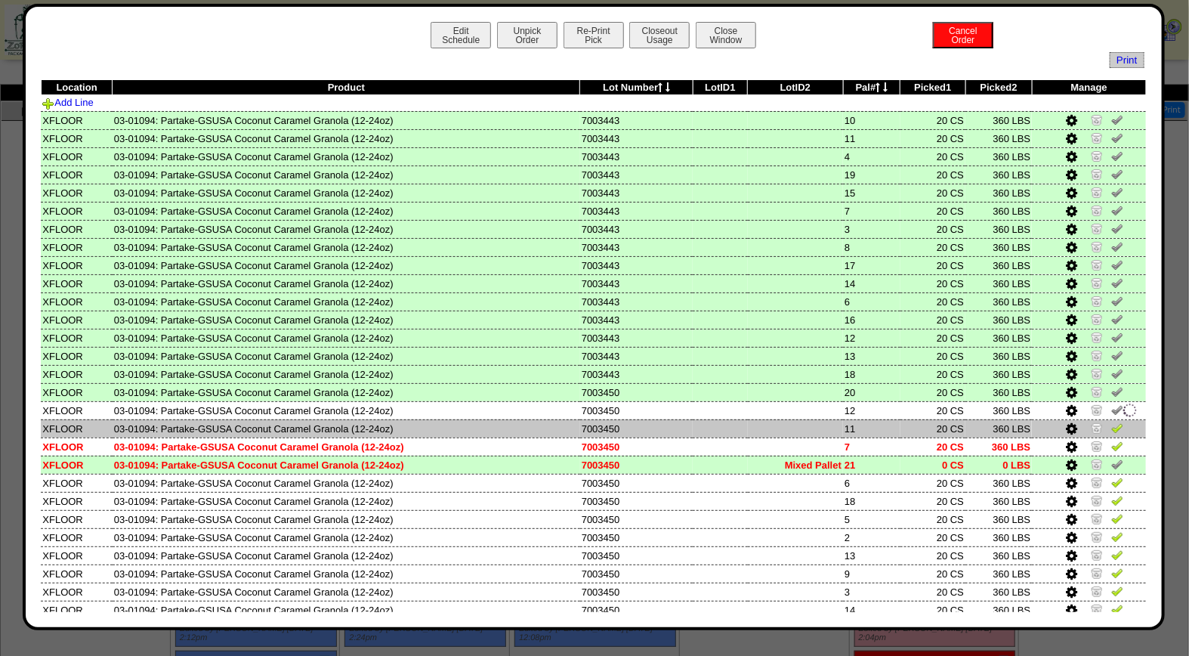
click at [1111, 422] on img at bounding box center [1117, 428] width 12 height 12
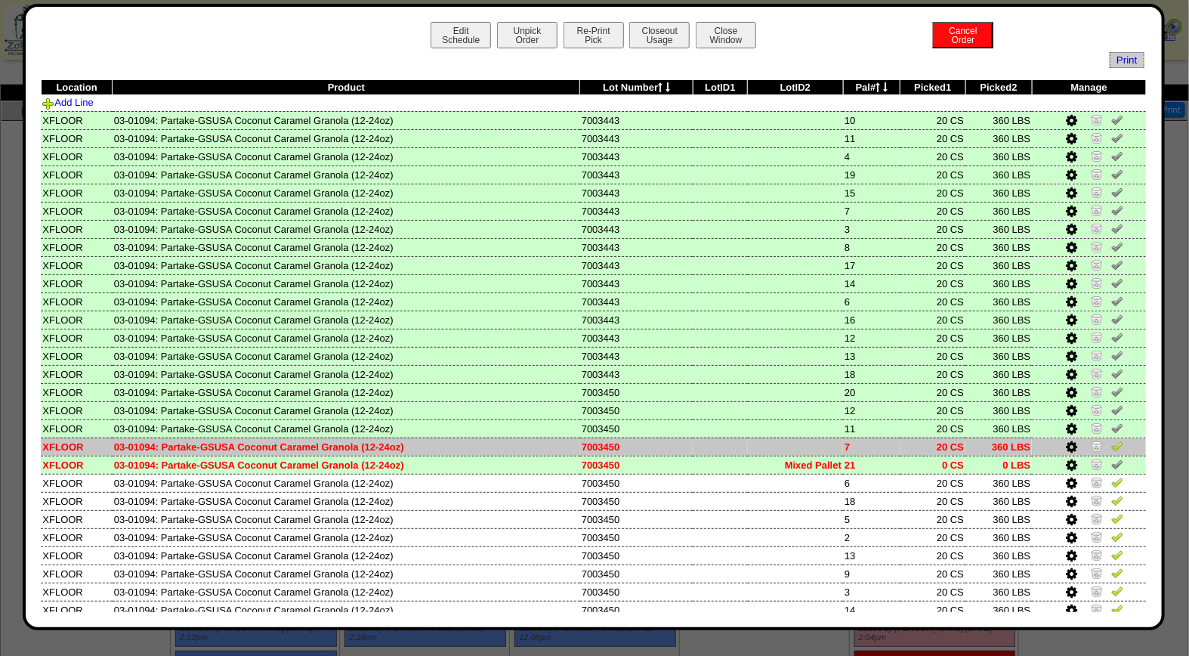
click at [1111, 440] on img at bounding box center [1117, 446] width 12 height 12
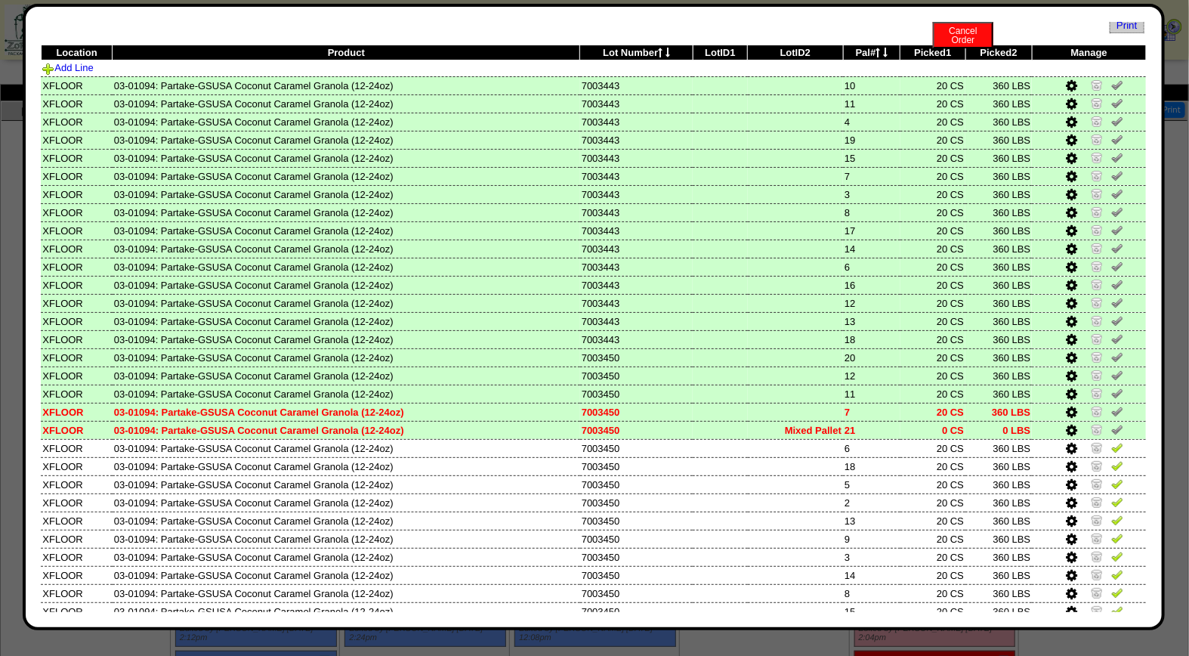
scroll to position [48, 0]
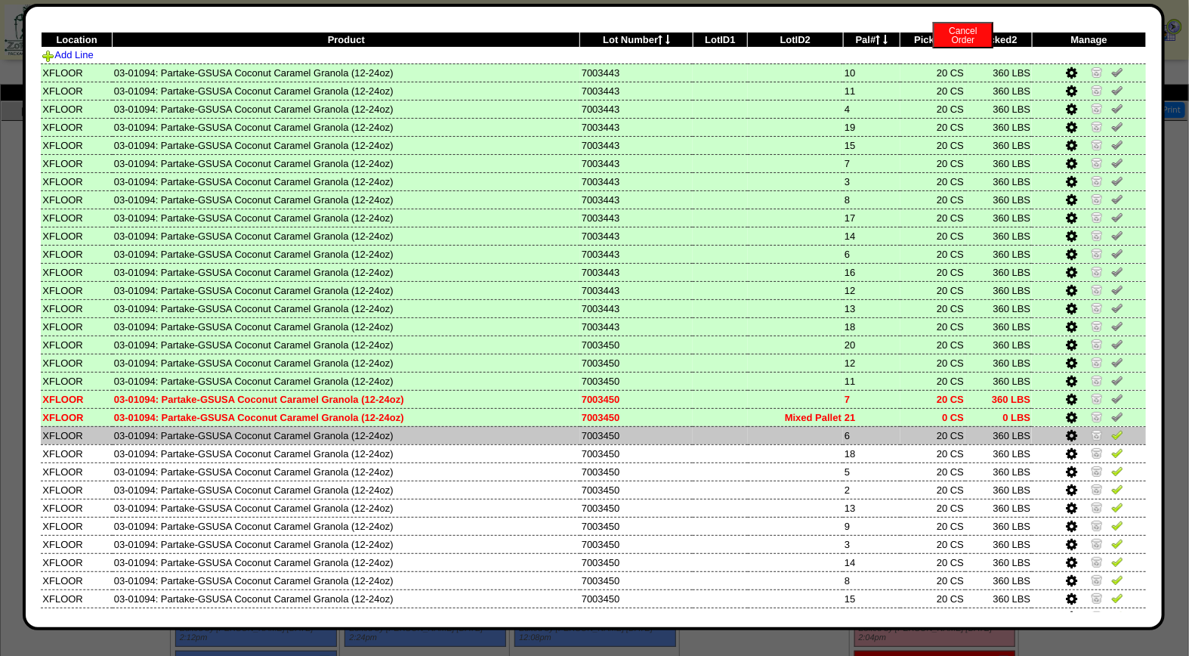
click at [1111, 431] on img at bounding box center [1117, 434] width 12 height 12
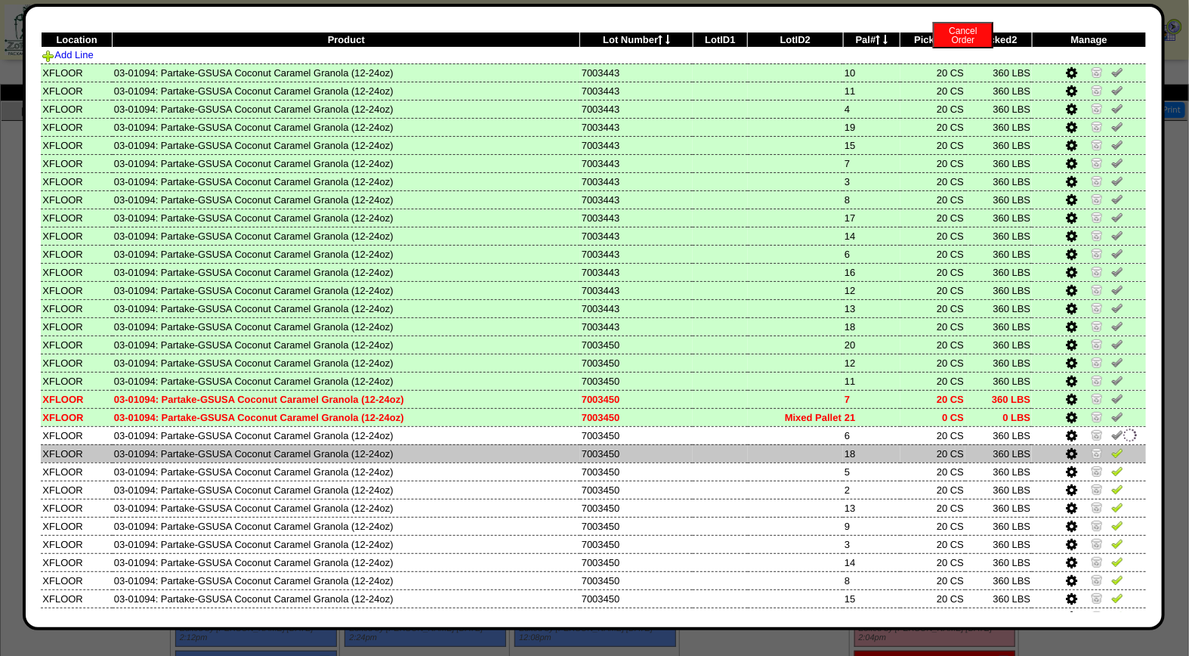
drag, startPoint x: 1108, startPoint y: 442, endPoint x: 1108, endPoint y: 451, distance: 9.1
click at [1111, 447] on img at bounding box center [1117, 453] width 12 height 12
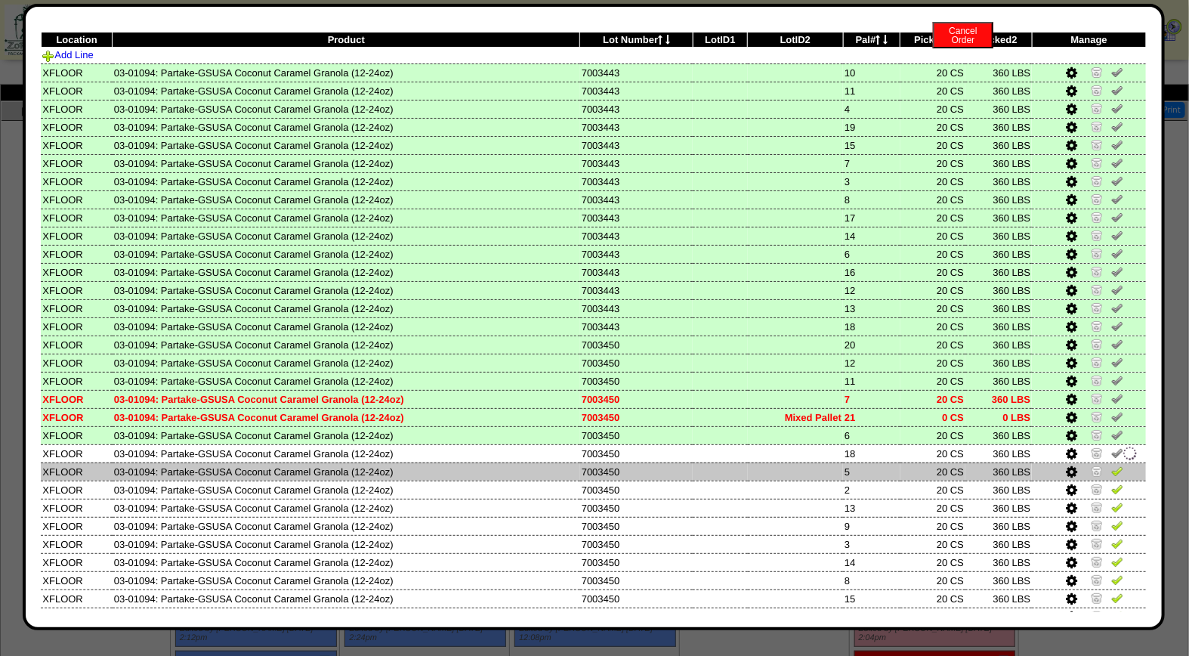
click at [1111, 465] on img at bounding box center [1117, 471] width 12 height 12
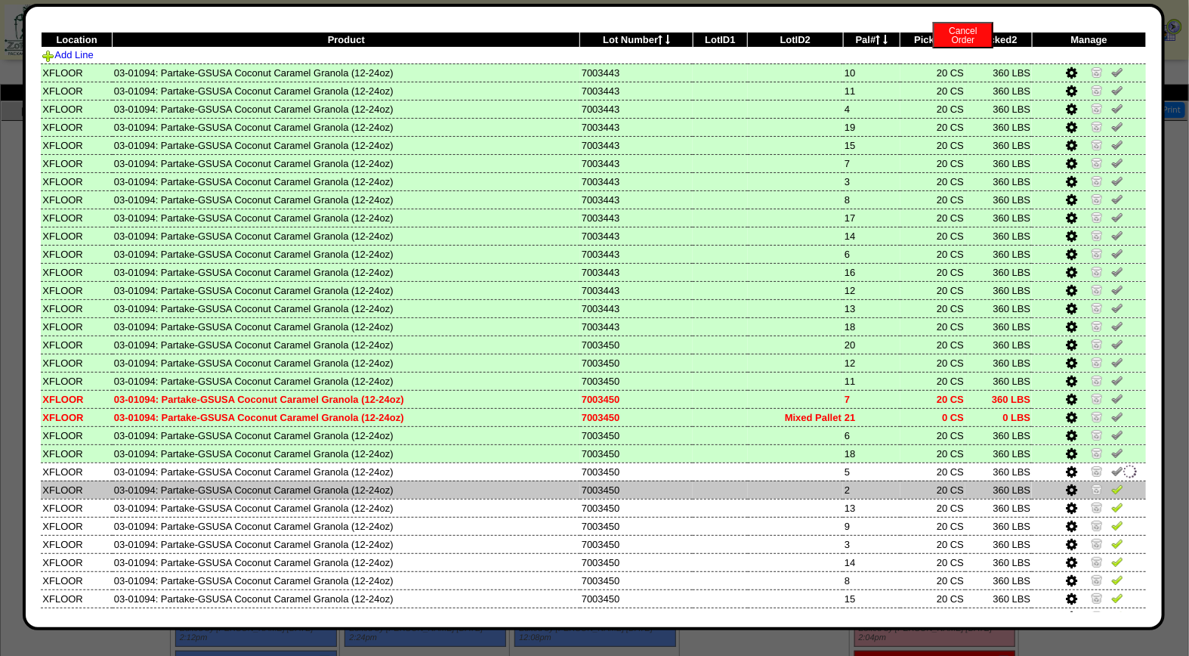
click at [1111, 483] on img at bounding box center [1117, 489] width 12 height 12
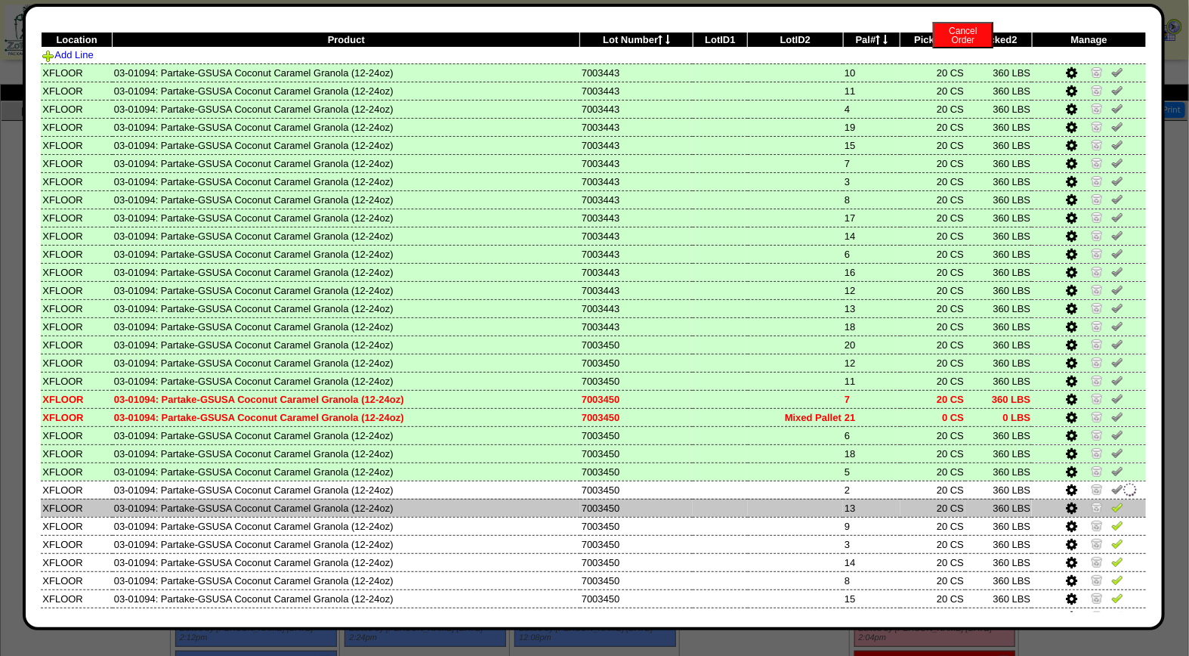
click at [1111, 503] on img at bounding box center [1117, 507] width 12 height 12
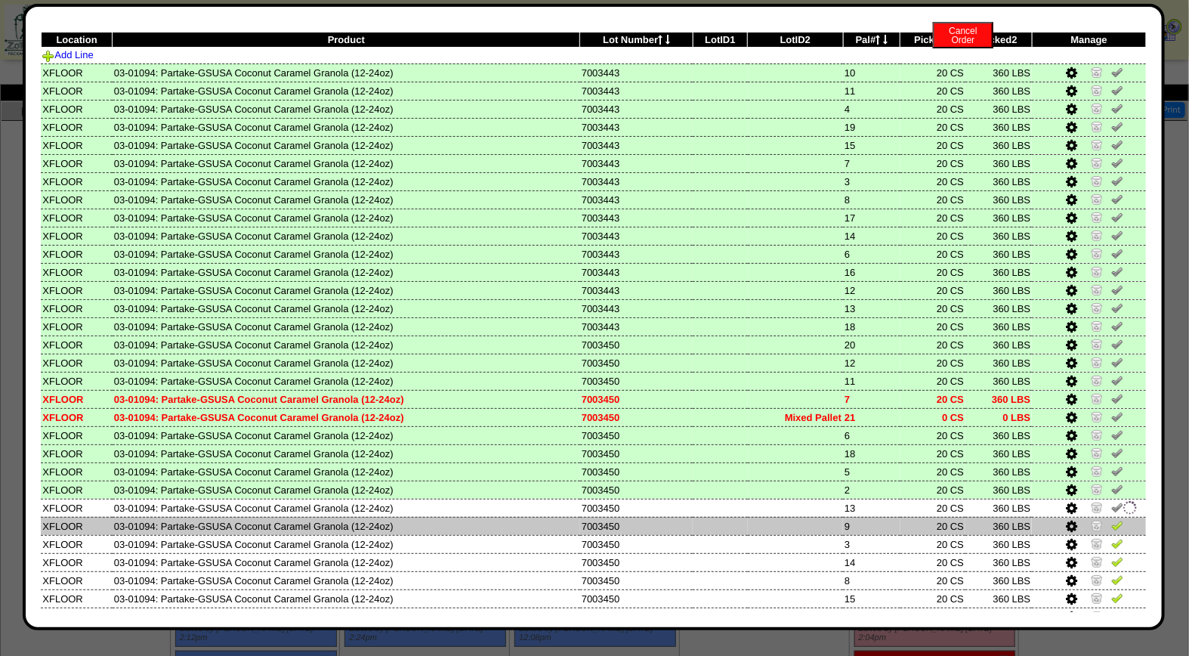
click at [1111, 519] on img at bounding box center [1117, 525] width 12 height 12
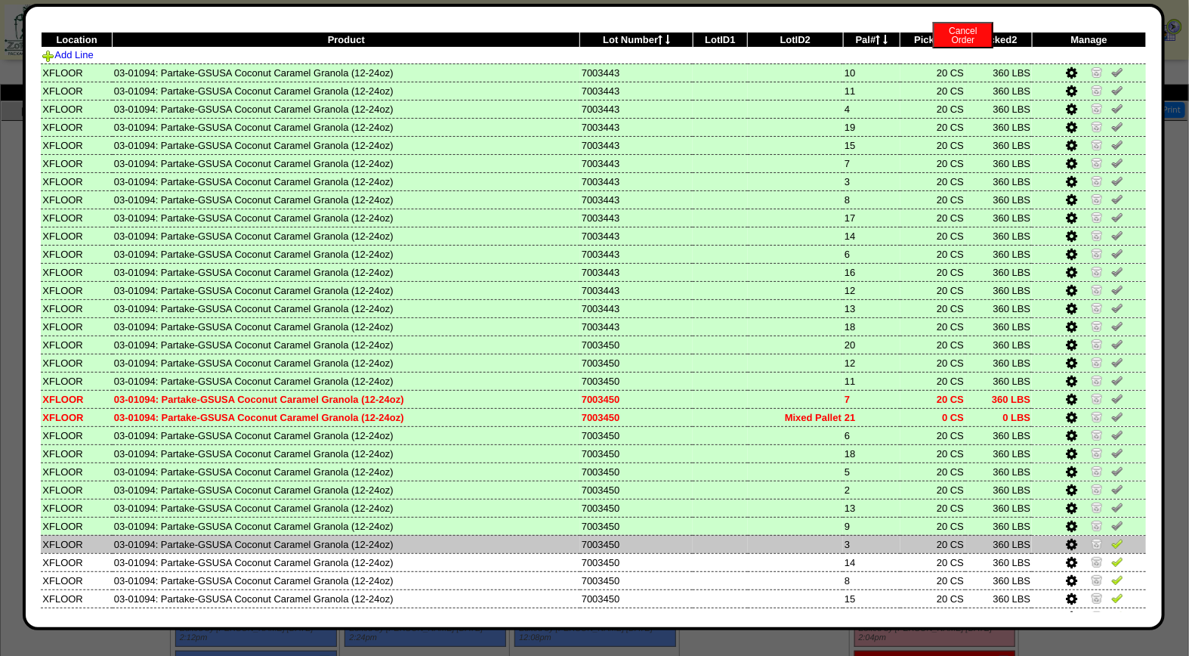
click at [1111, 537] on img at bounding box center [1117, 543] width 12 height 12
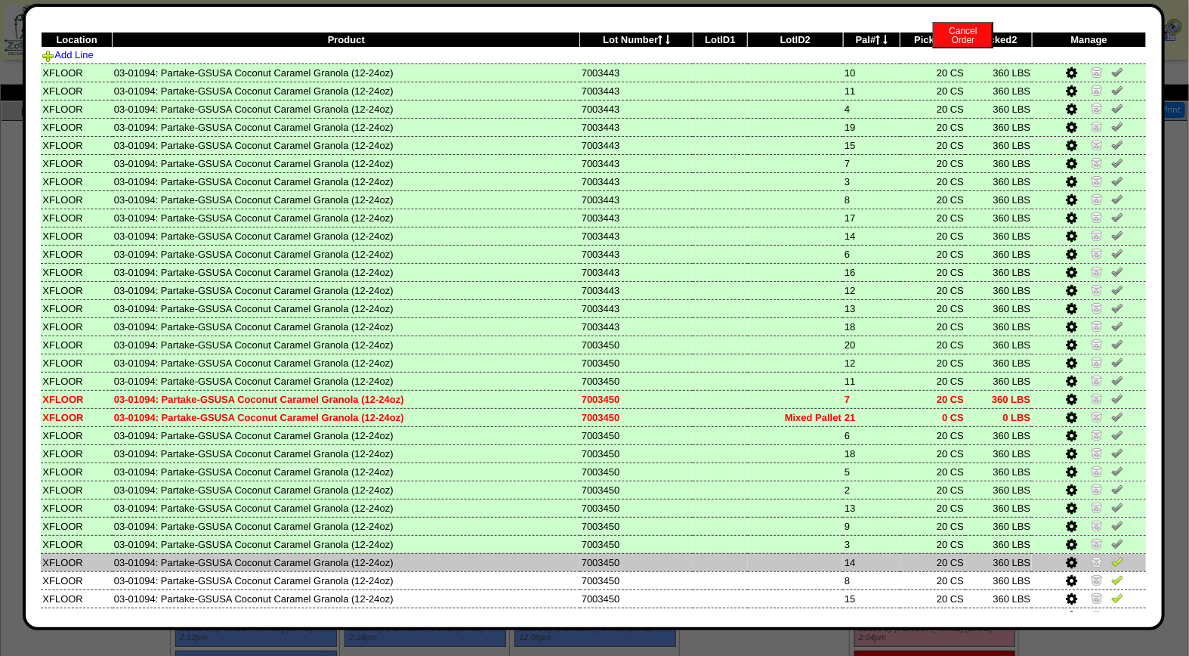
click at [1111, 555] on img at bounding box center [1117, 561] width 12 height 12
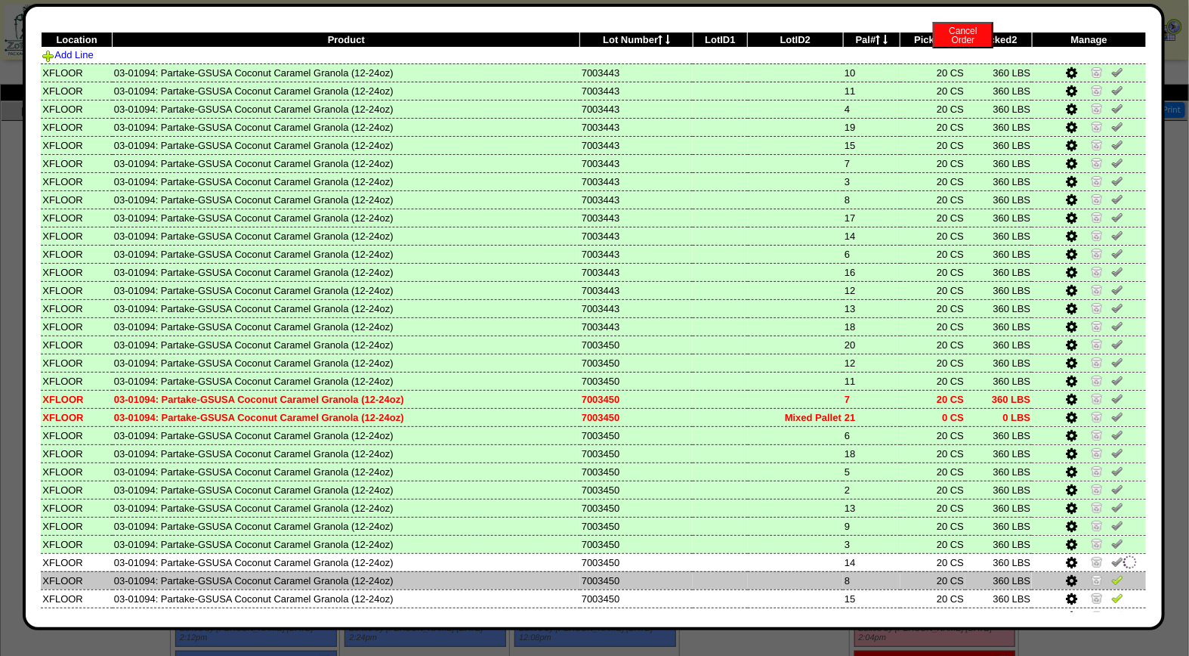
click at [1111, 573] on img at bounding box center [1117, 579] width 12 height 12
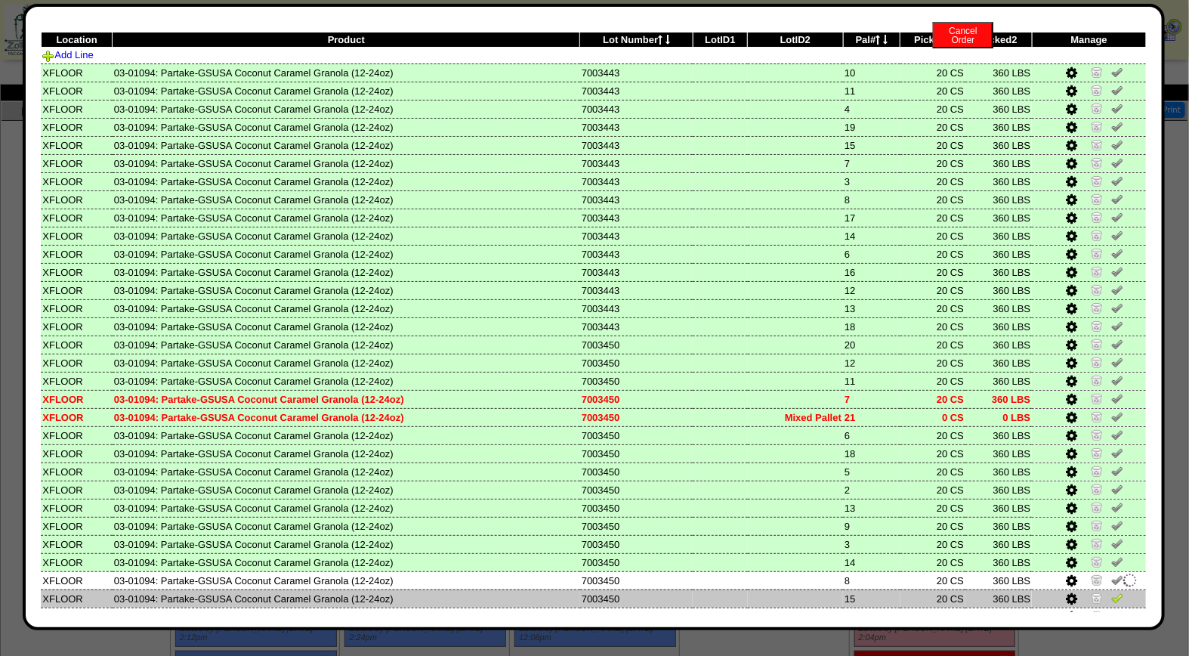
drag, startPoint x: 1105, startPoint y: 587, endPoint x: 1105, endPoint y: 597, distance: 9.8
click at [1111, 592] on img at bounding box center [1117, 598] width 12 height 12
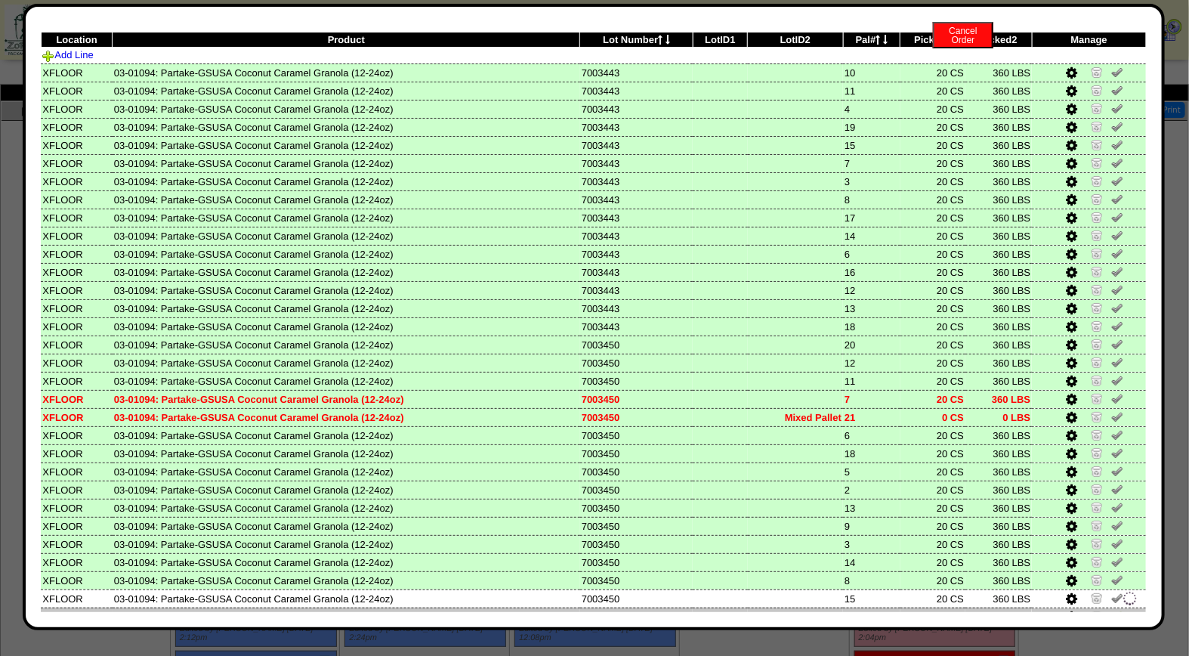
click at [1111, 610] on img at bounding box center [1117, 616] width 12 height 12
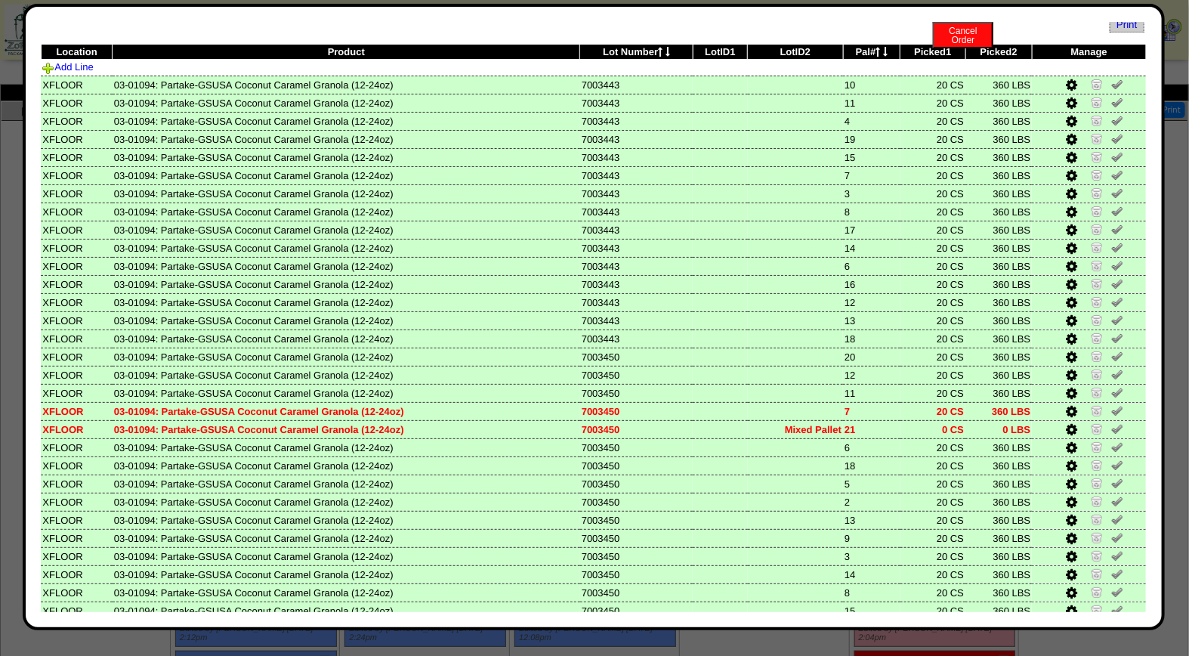
scroll to position [0, 0]
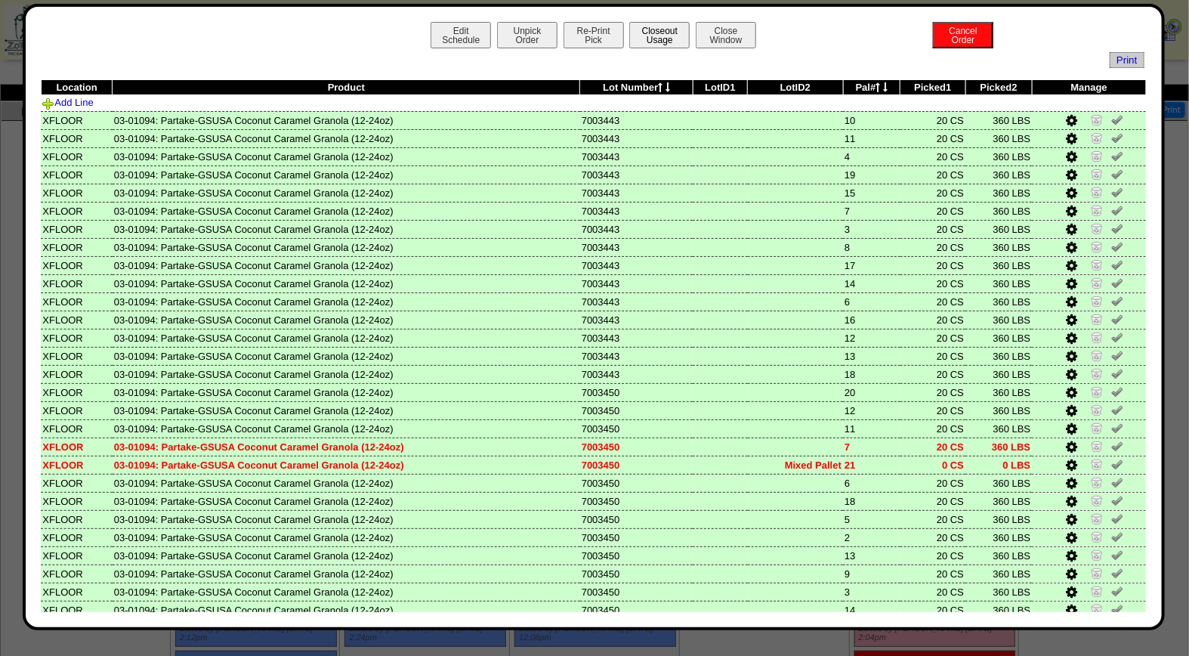
click at [666, 39] on button "Closeout Usage" at bounding box center [659, 35] width 60 height 26
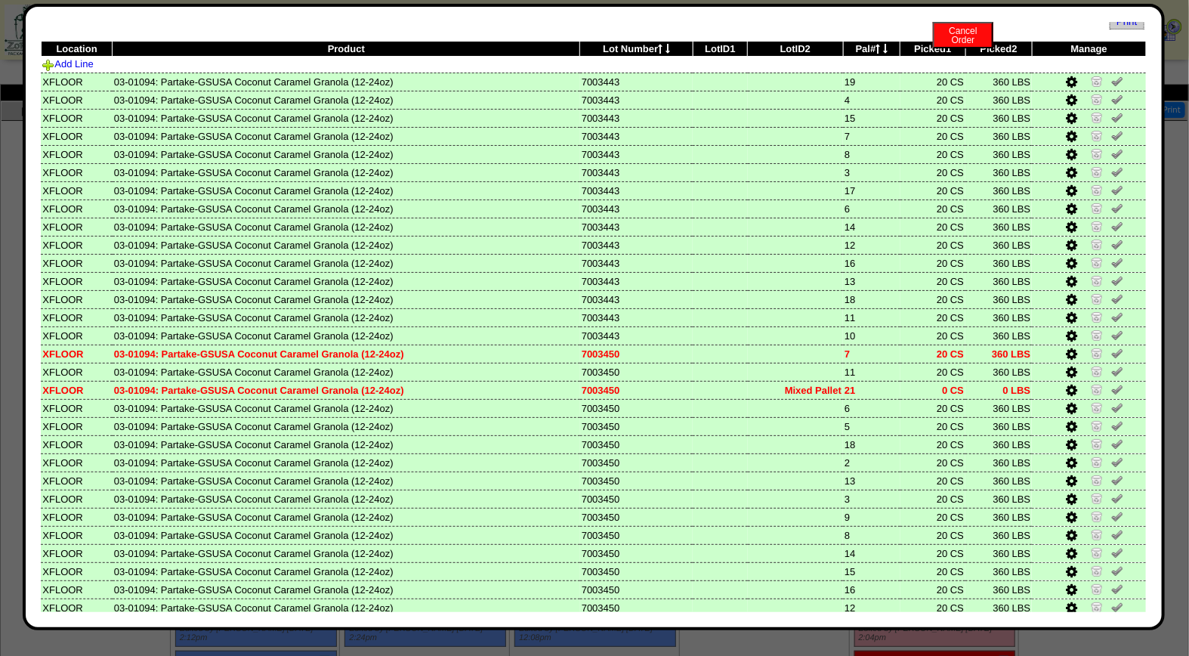
scroll to position [91, 0]
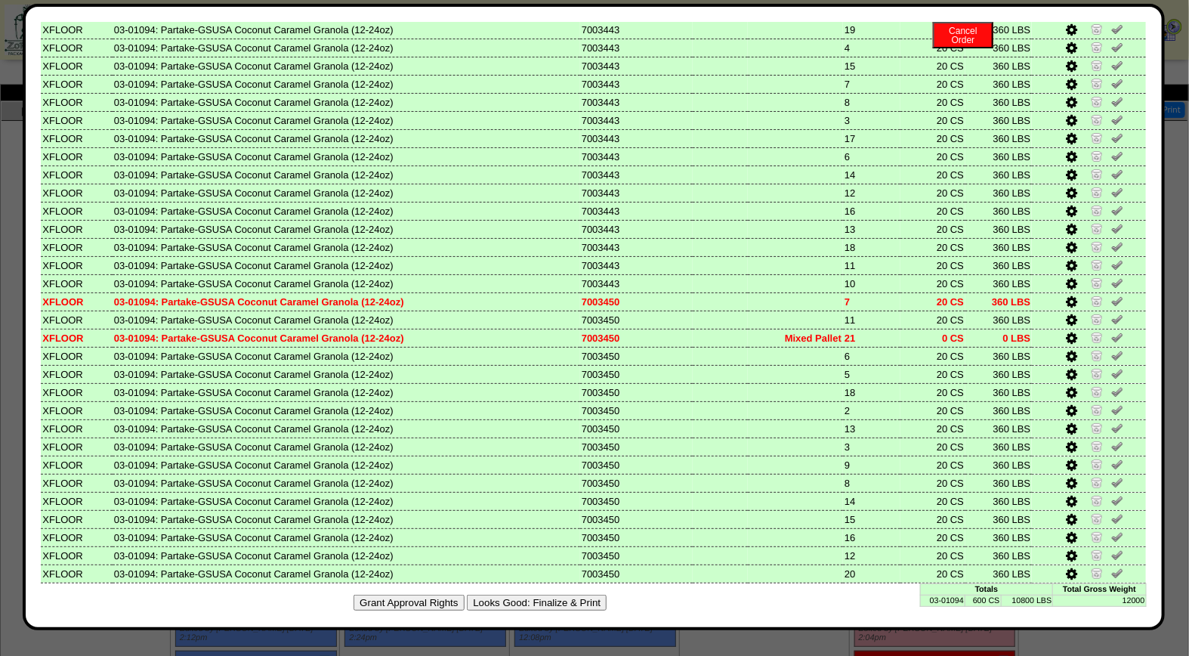
click at [549, 598] on button "Looks Good: Finalize & Print" at bounding box center [537, 603] width 140 height 16
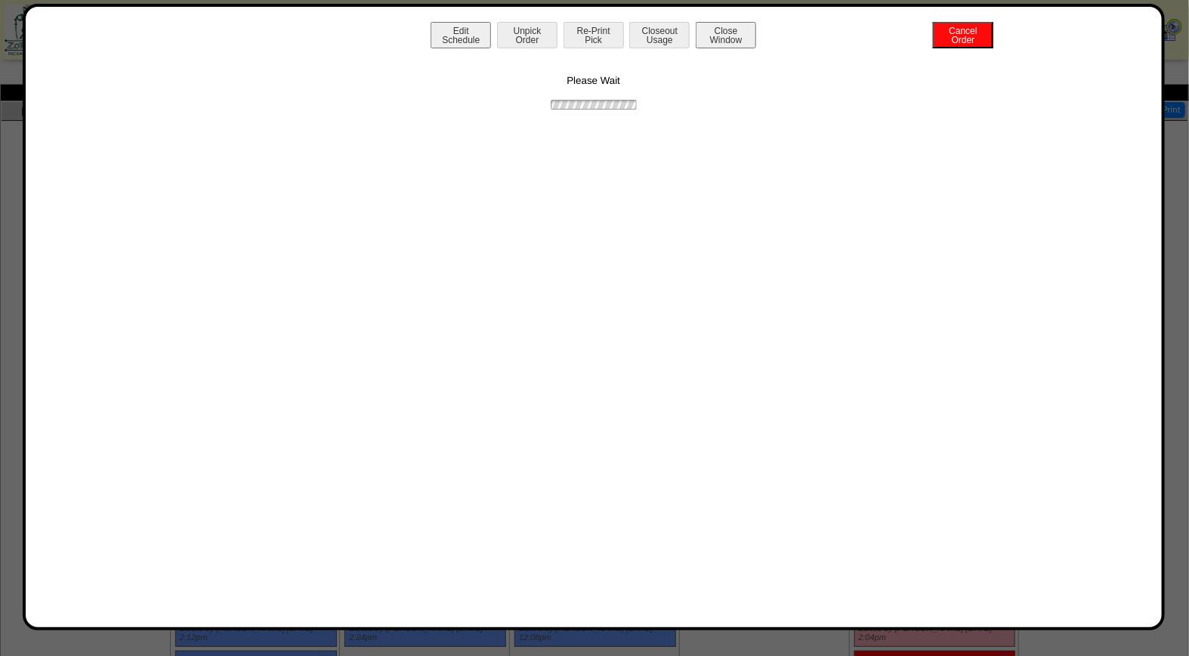
scroll to position [0, 0]
click at [607, 33] on button "Print BOL" at bounding box center [594, 35] width 60 height 26
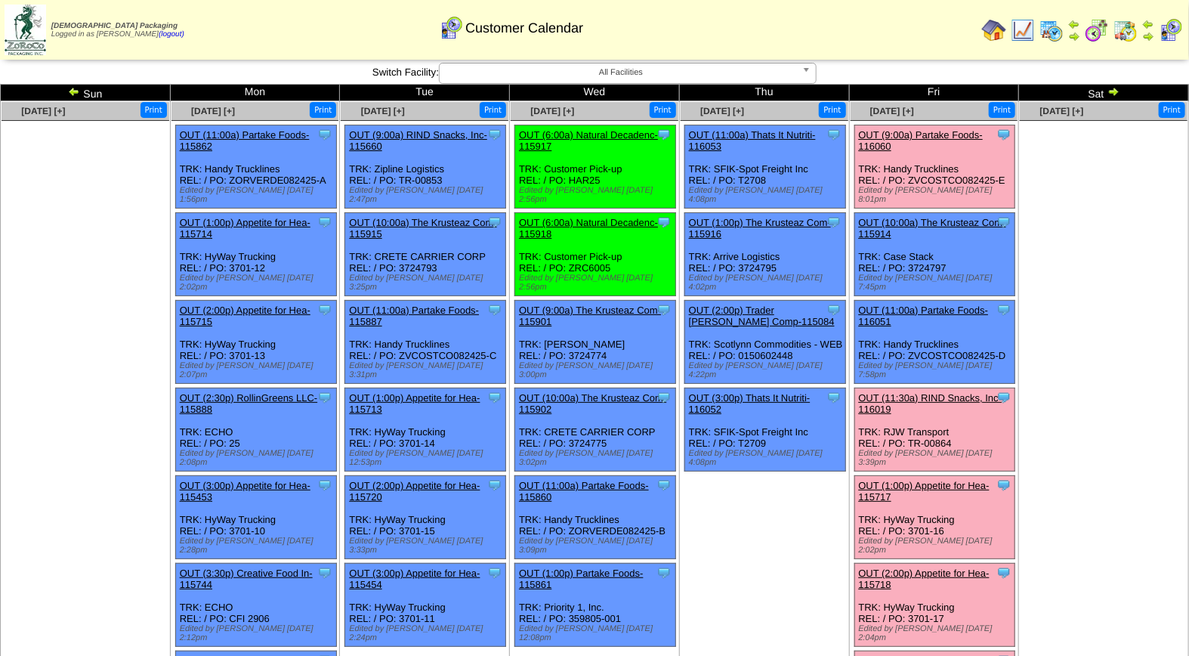
click at [958, 392] on link "OUT (11:30a) RIND Snacks, Inc-116019" at bounding box center [931, 403] width 144 height 23
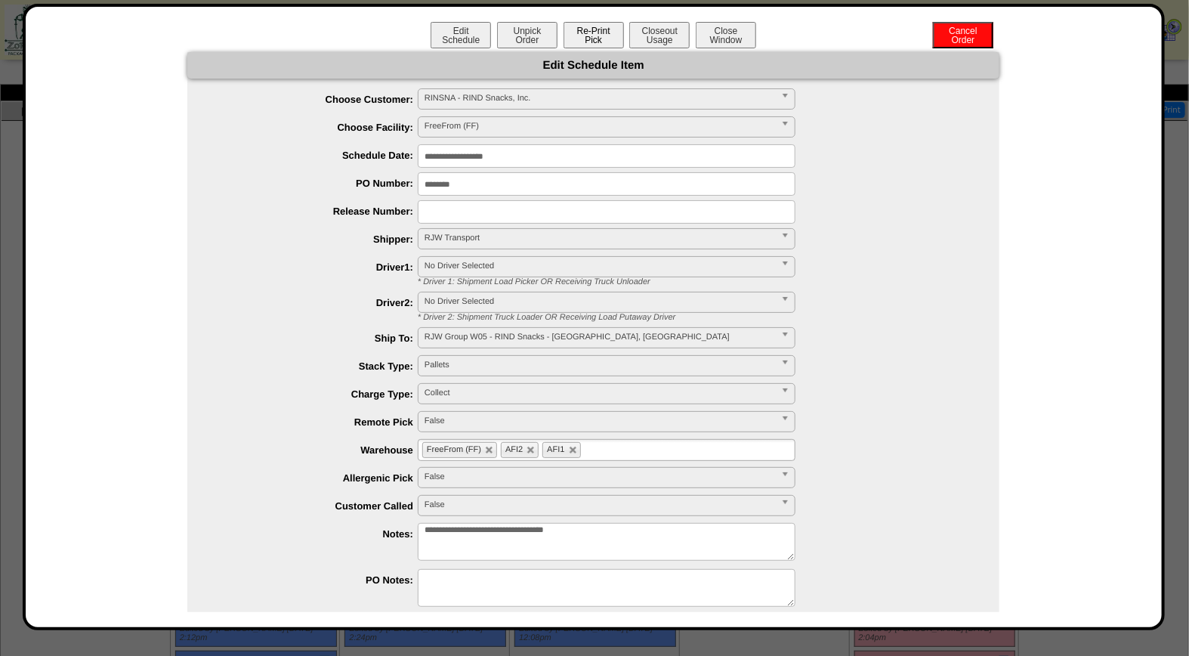
click at [587, 35] on button "Re-Print Pick" at bounding box center [594, 35] width 60 height 26
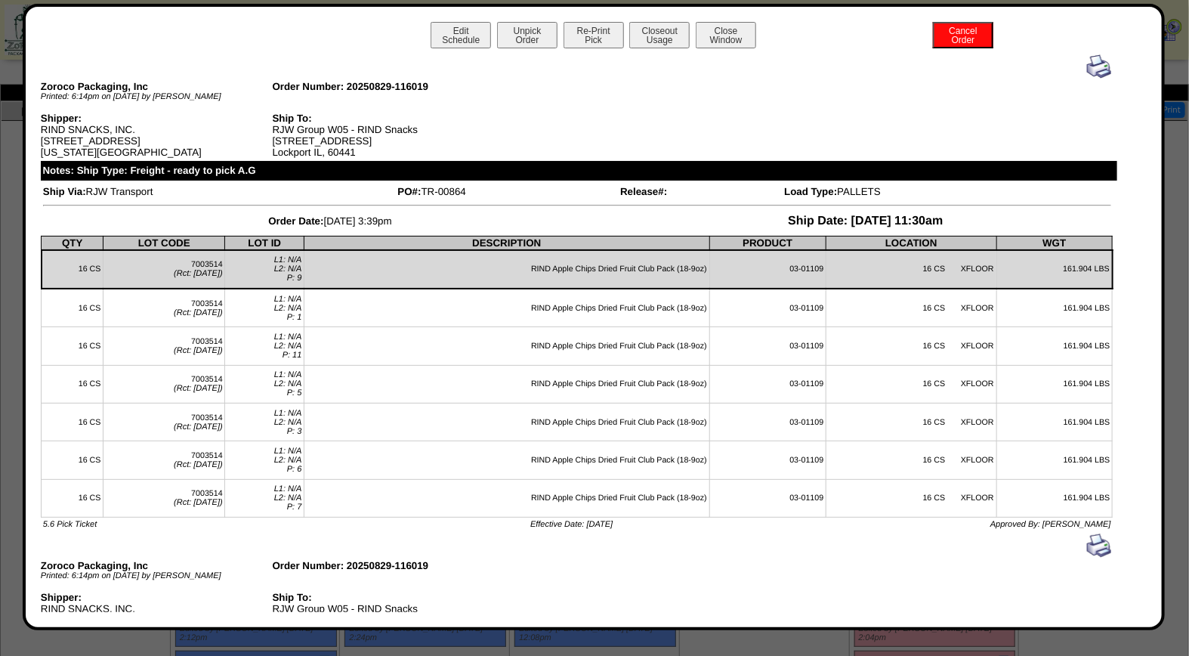
click at [1091, 70] on img at bounding box center [1099, 66] width 24 height 24
